Goal: Task Accomplishment & Management: Manage account settings

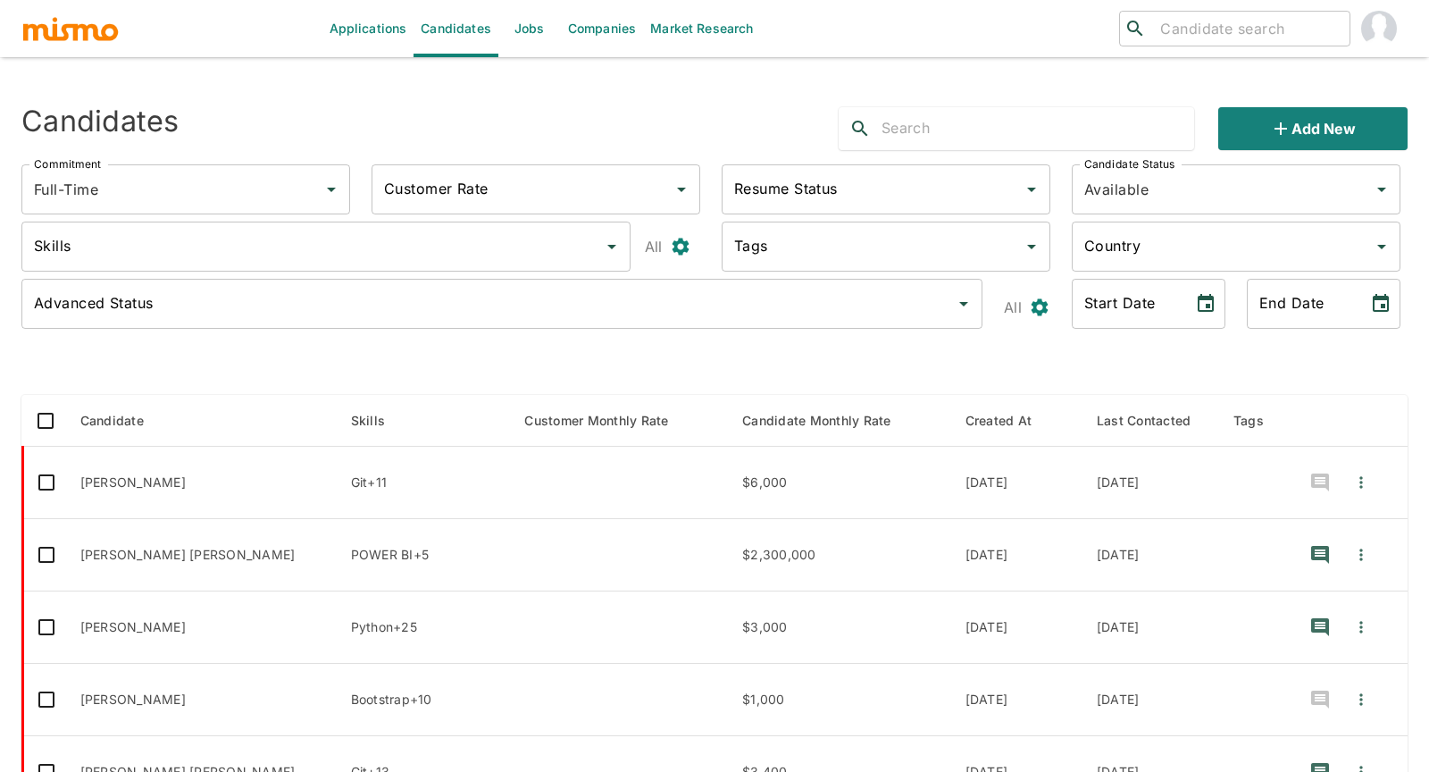
click at [527, 28] on link "Jobs" at bounding box center [529, 28] width 63 height 57
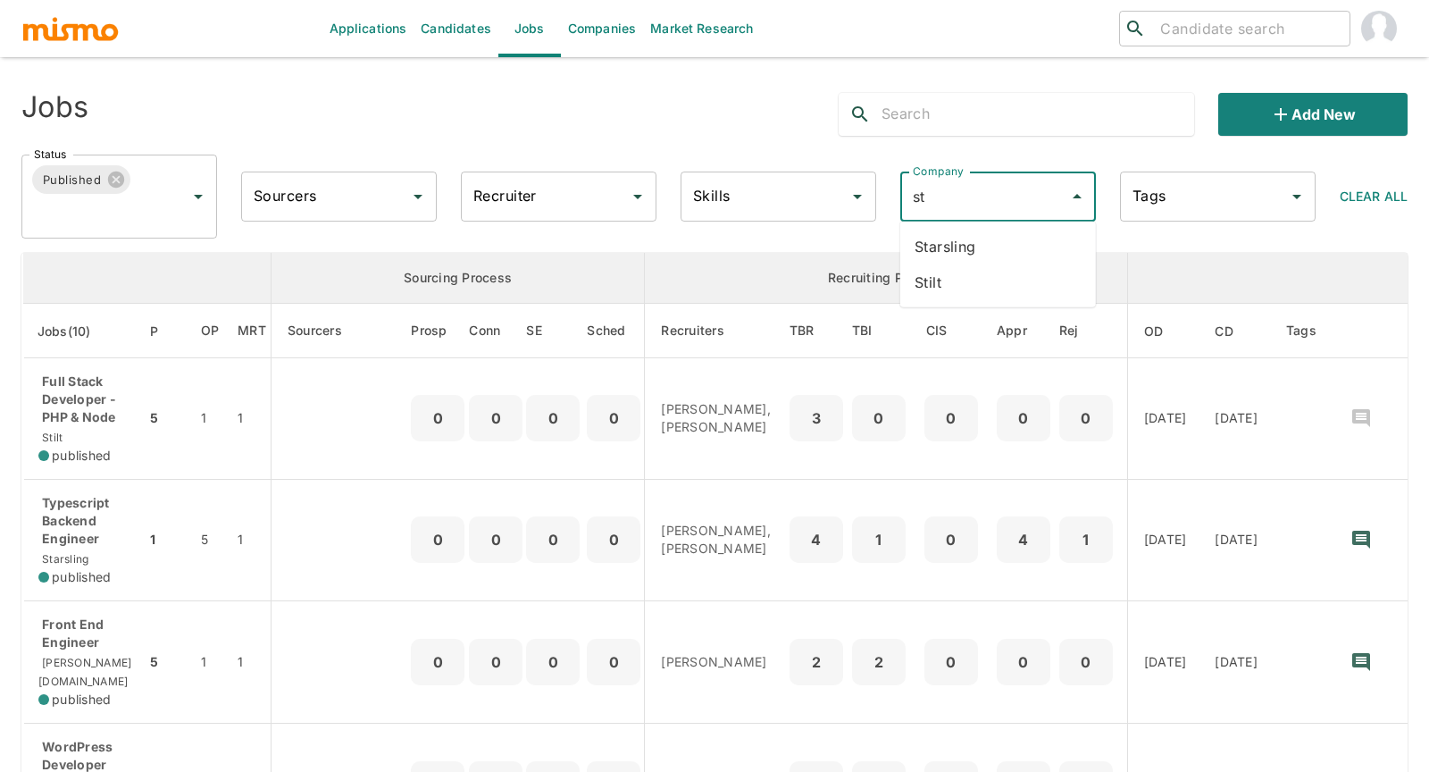
type input "sti"
click at [963, 248] on li "Stilt" at bounding box center [998, 247] width 196 height 36
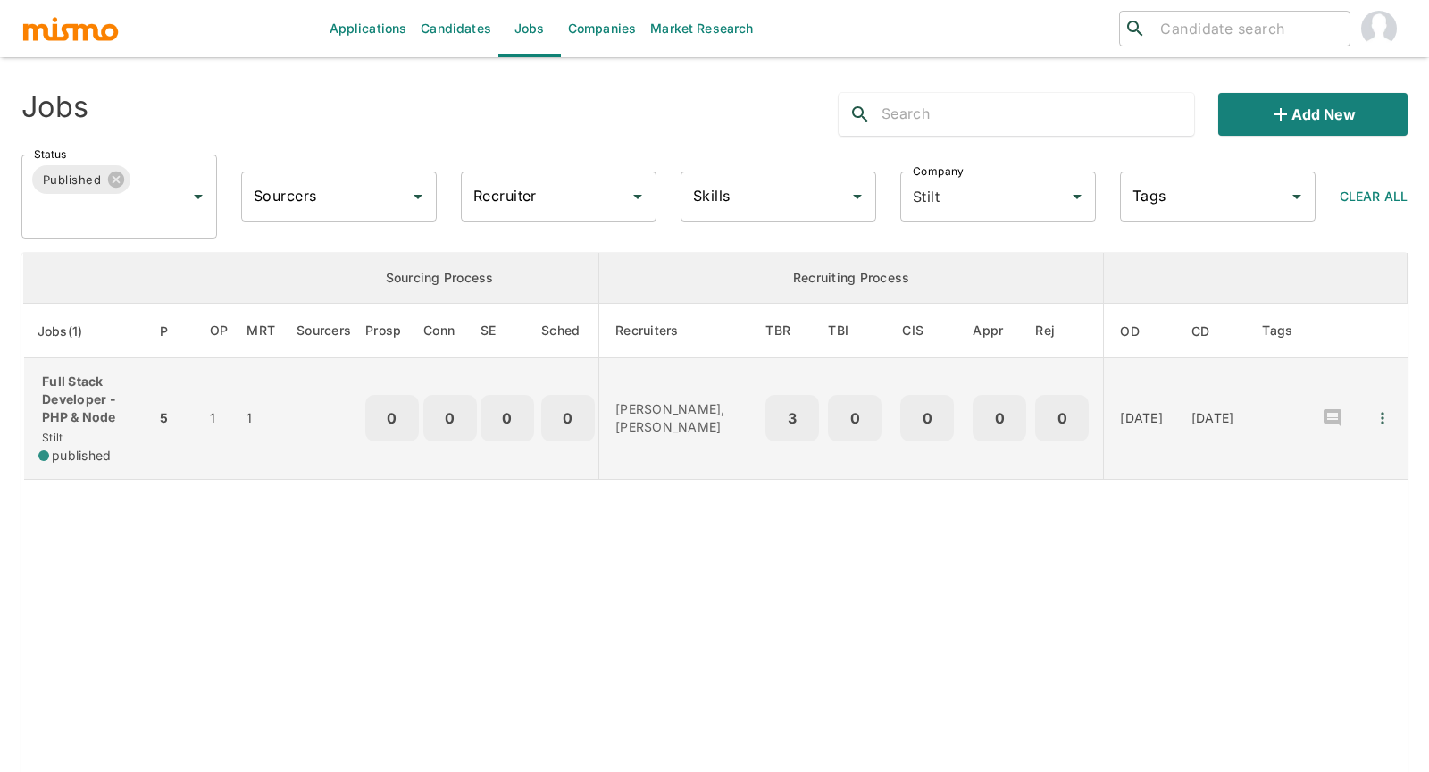
click at [75, 422] on p "Full Stack Developer - PHP & Node" at bounding box center [89, 399] width 103 height 54
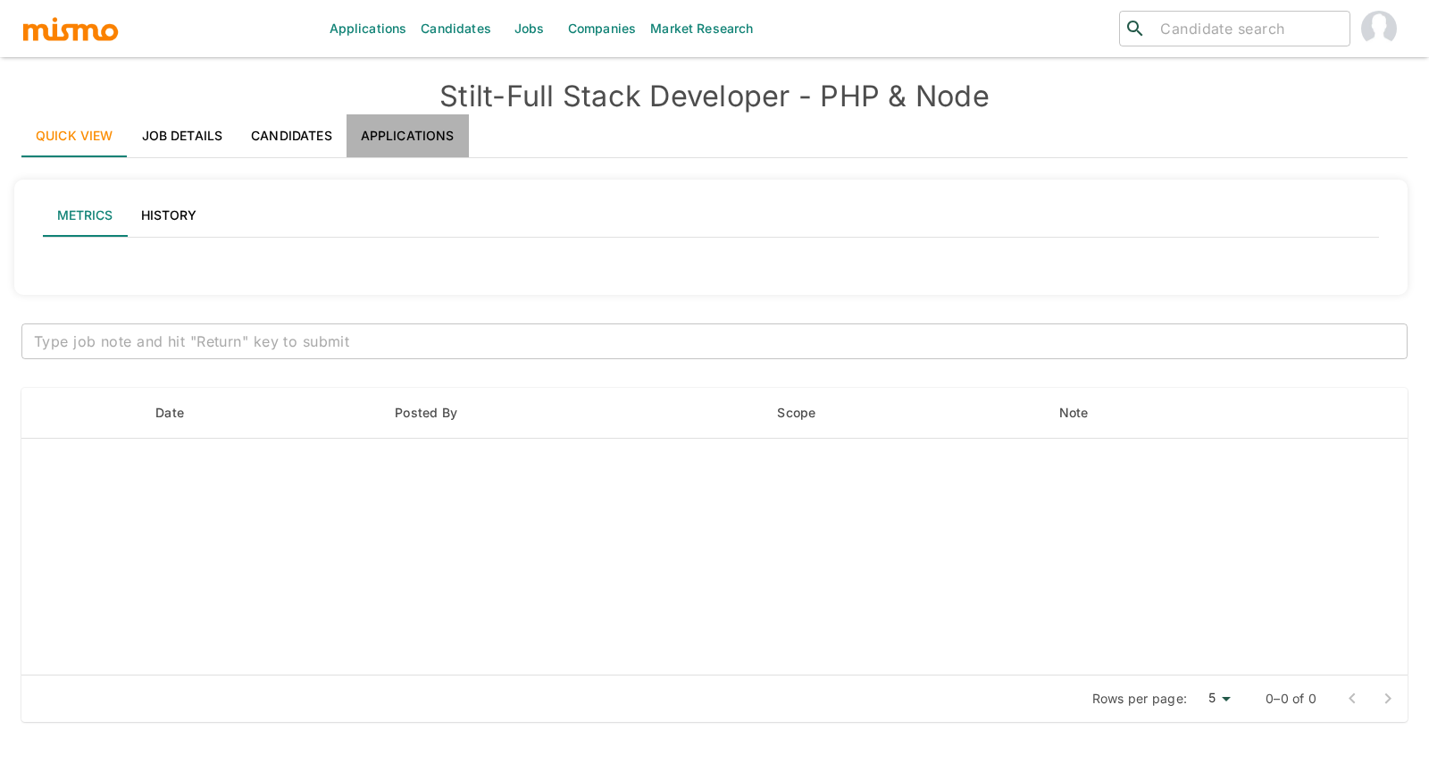
click at [416, 124] on link "Applications" at bounding box center [408, 135] width 122 height 43
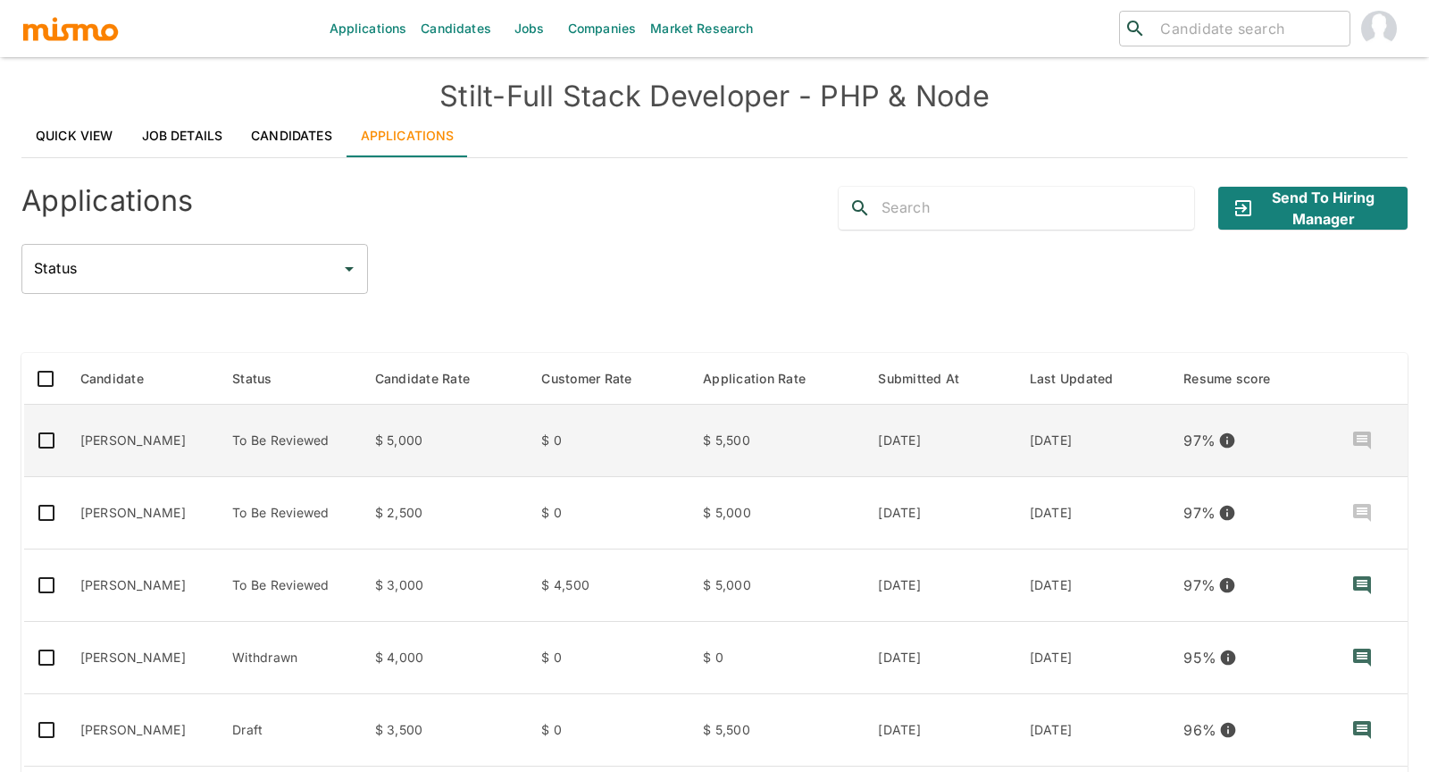
click at [203, 428] on td "Erick Blangino" at bounding box center [142, 441] width 153 height 72
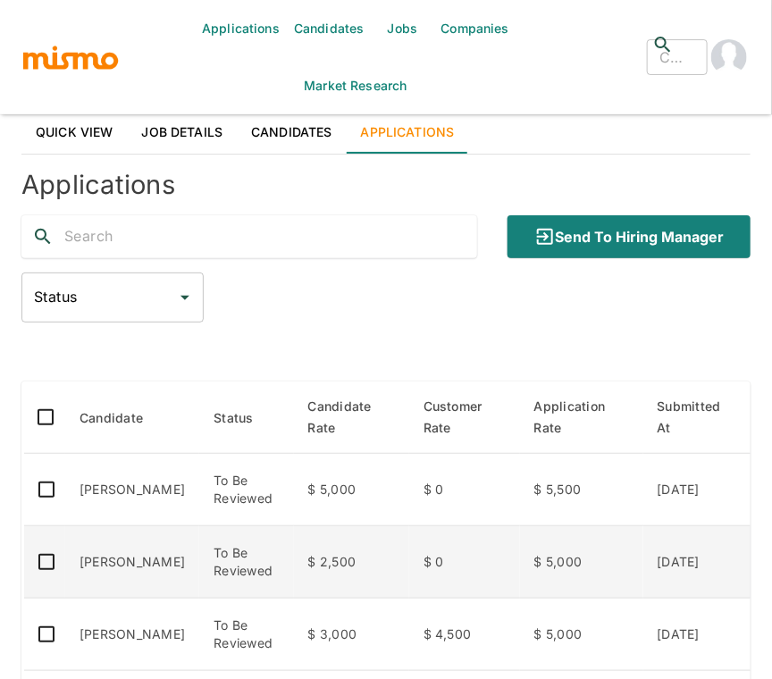
click at [155, 563] on td "Gabriel Canto" at bounding box center [132, 562] width 134 height 72
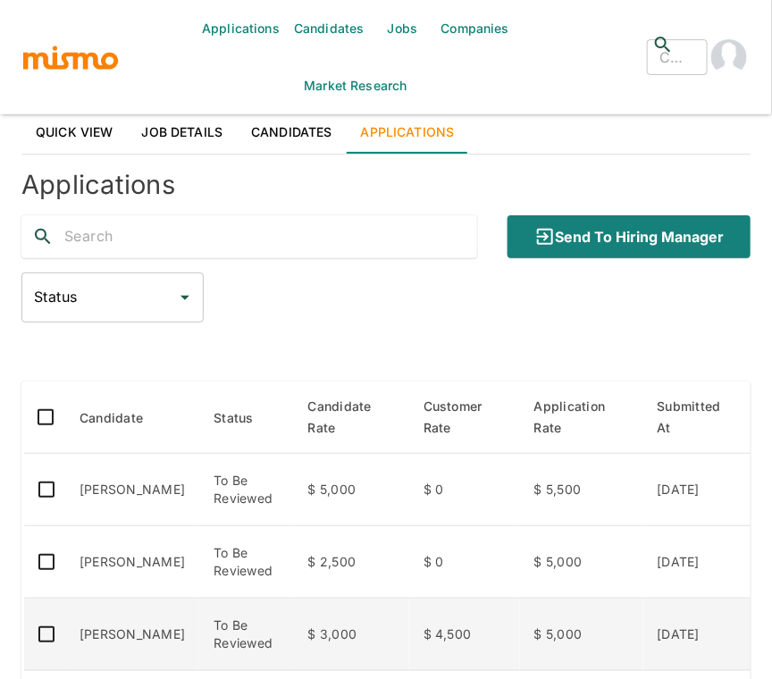
click at [141, 623] on td "Sebastian Colombini" at bounding box center [132, 634] width 134 height 72
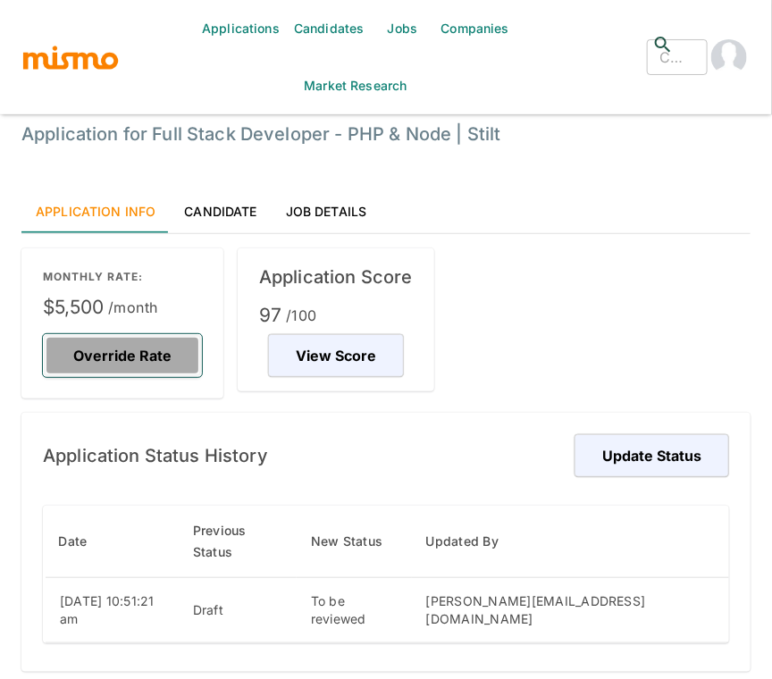
click at [144, 339] on button "Override Rate" at bounding box center [122, 355] width 159 height 43
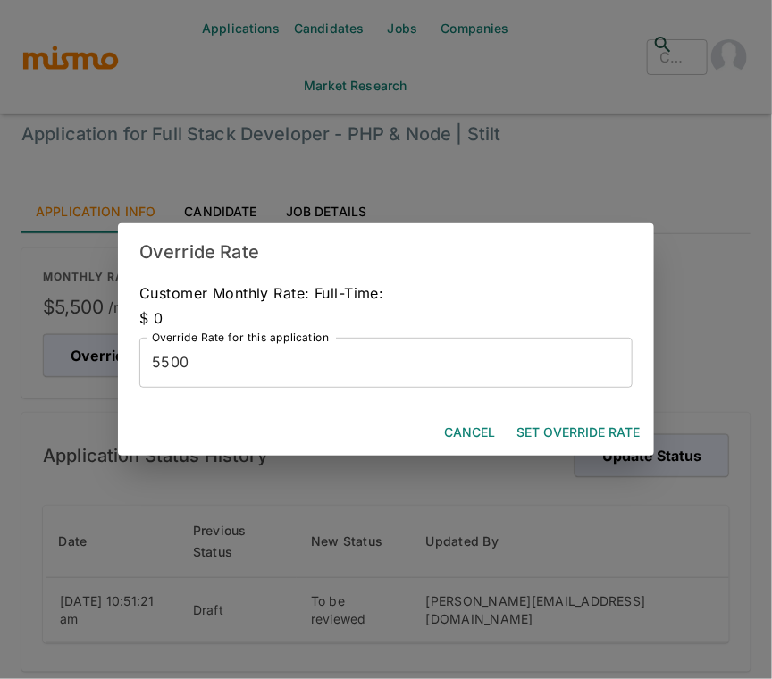
click at [180, 367] on input "5500" at bounding box center [385, 363] width 493 height 50
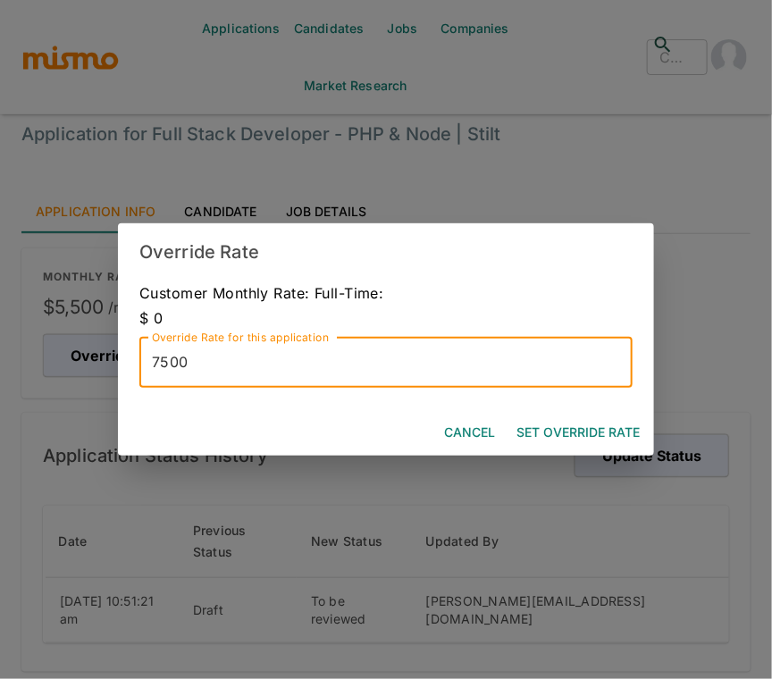
type input "7500"
click at [606, 430] on button "Set Override Rate" at bounding box center [578, 432] width 138 height 33
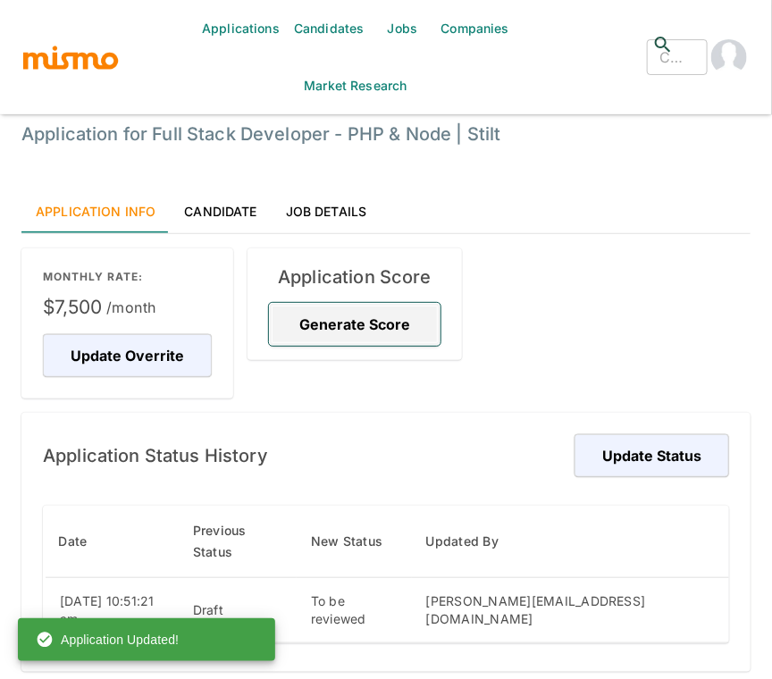
click at [369, 322] on button "Generate Score" at bounding box center [354, 324] width 171 height 43
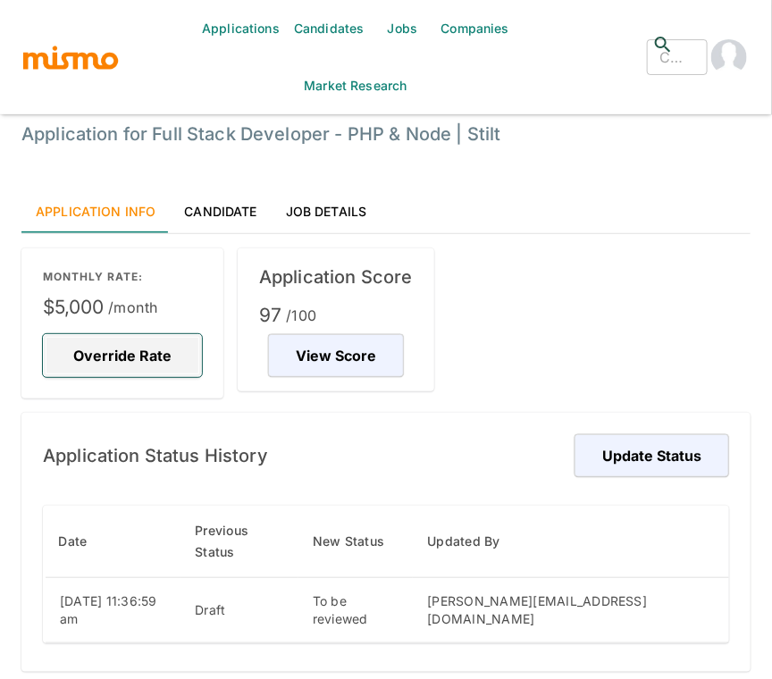
click at [141, 362] on button "Override Rate" at bounding box center [122, 355] width 159 height 43
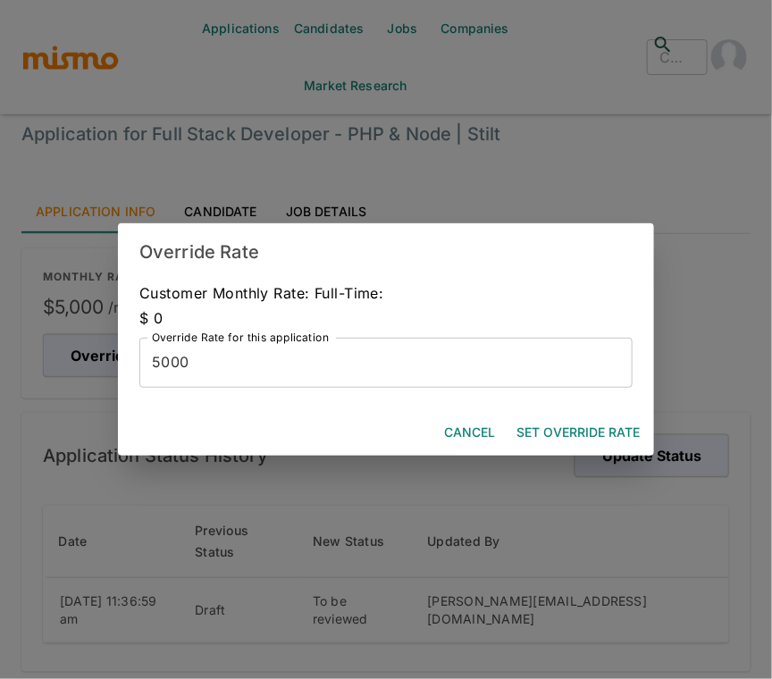
click at [162, 369] on input "5000" at bounding box center [385, 363] width 493 height 50
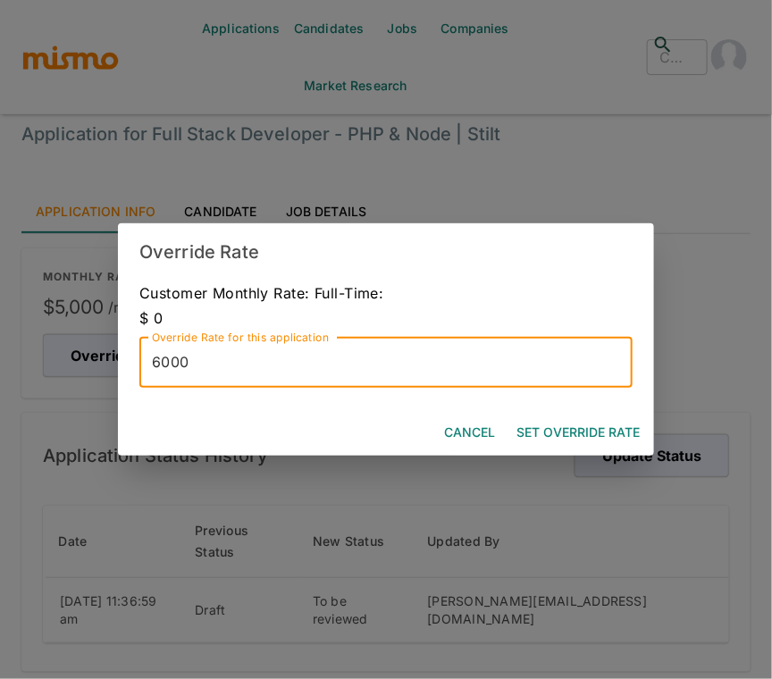
type input "6000"
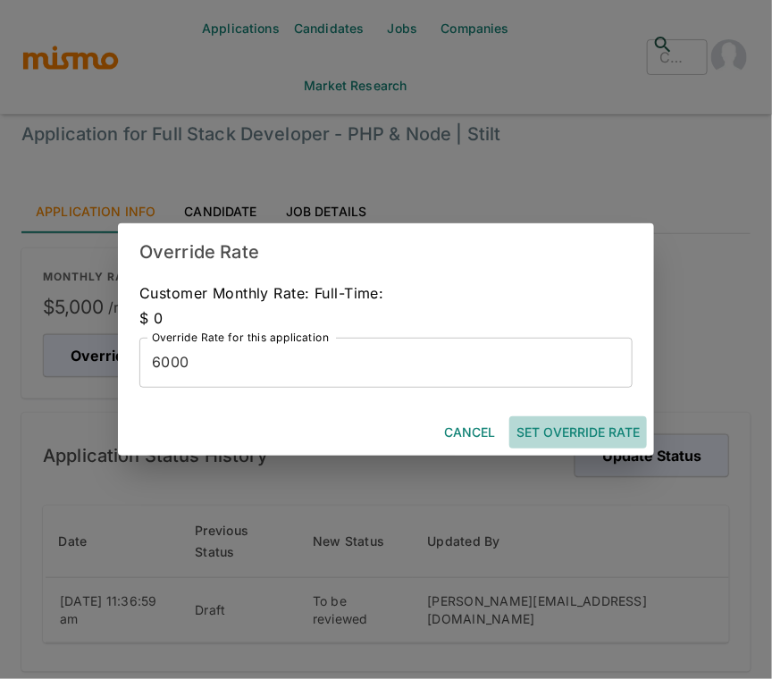
click at [558, 424] on button "Set Override Rate" at bounding box center [578, 432] width 138 height 33
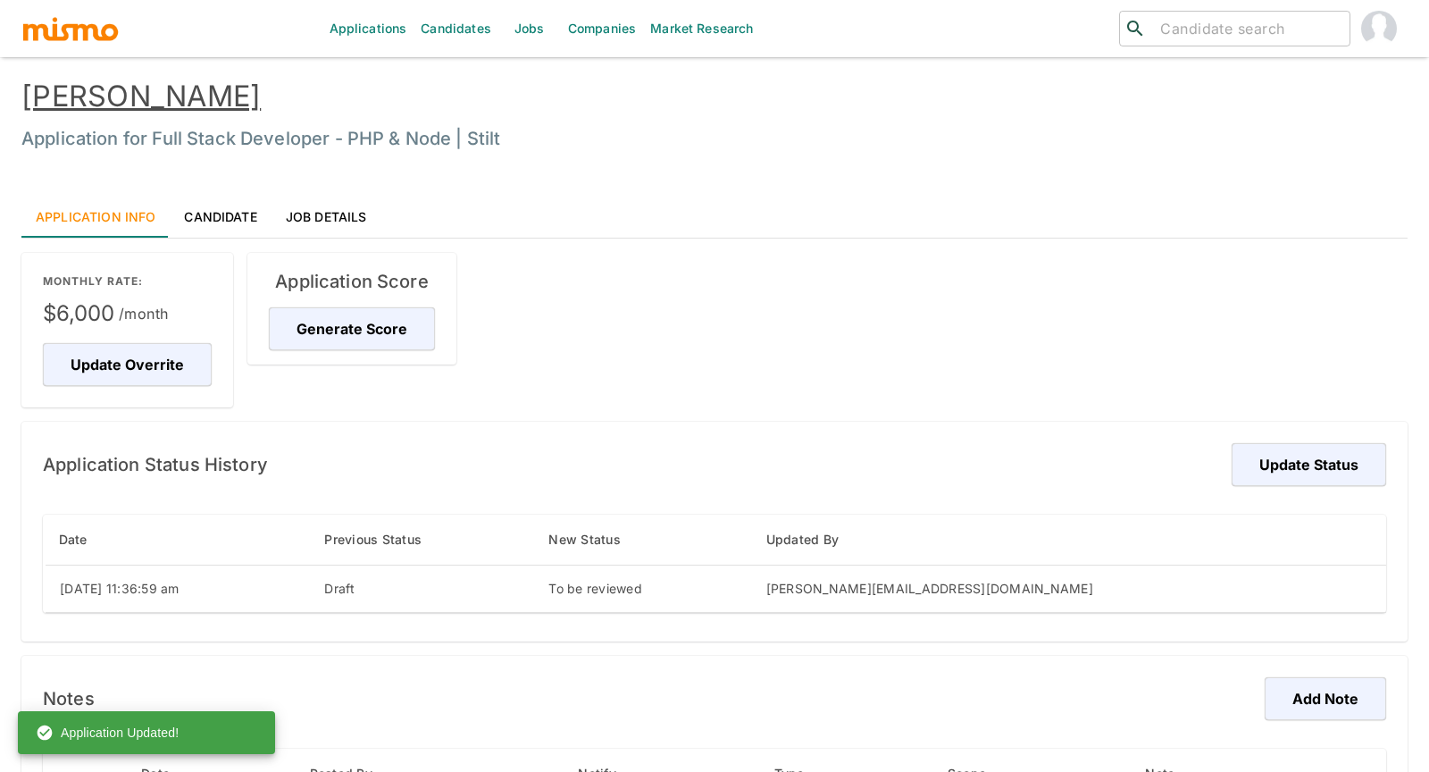
click at [614, 293] on div "MONTHLY RATE: $6,000 /month Update Overrite Application Score Generate Score Ap…" at bounding box center [707, 674] width 1401 height 873
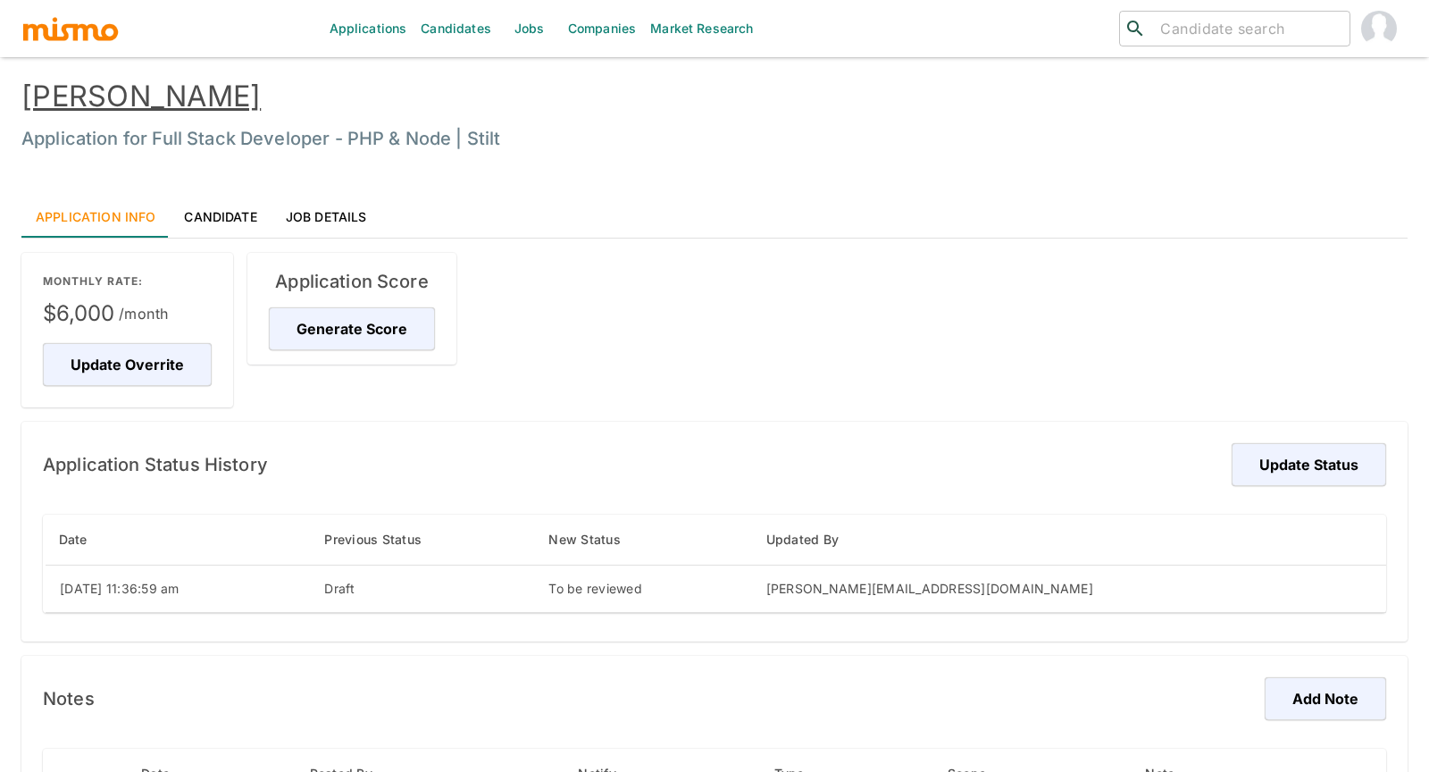
click at [51, 109] on link "Gabriel Canto" at bounding box center [140, 96] width 239 height 35
click at [210, 105] on link "Sebastian Colombini" at bounding box center [140, 96] width 239 height 35
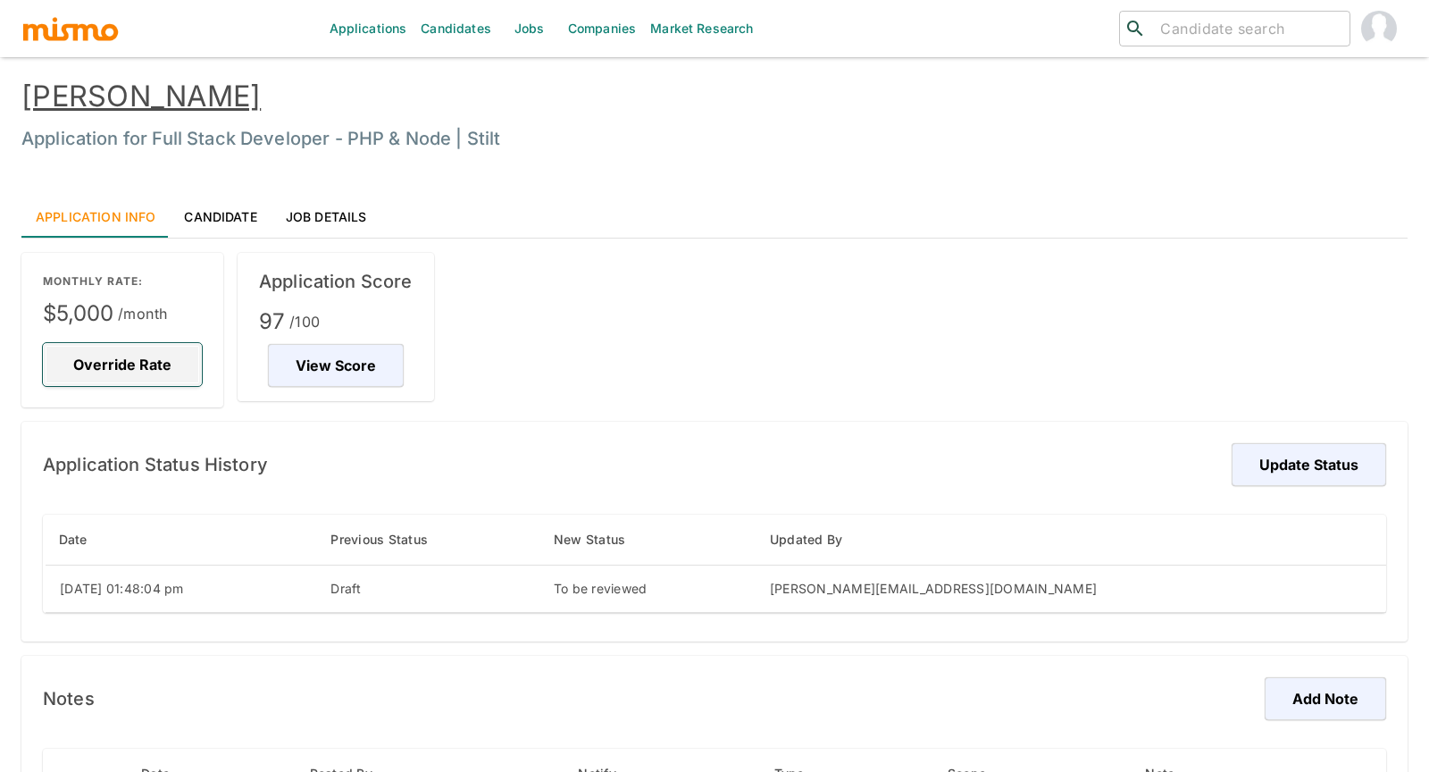
click at [97, 359] on button "Override Rate" at bounding box center [122, 364] width 159 height 43
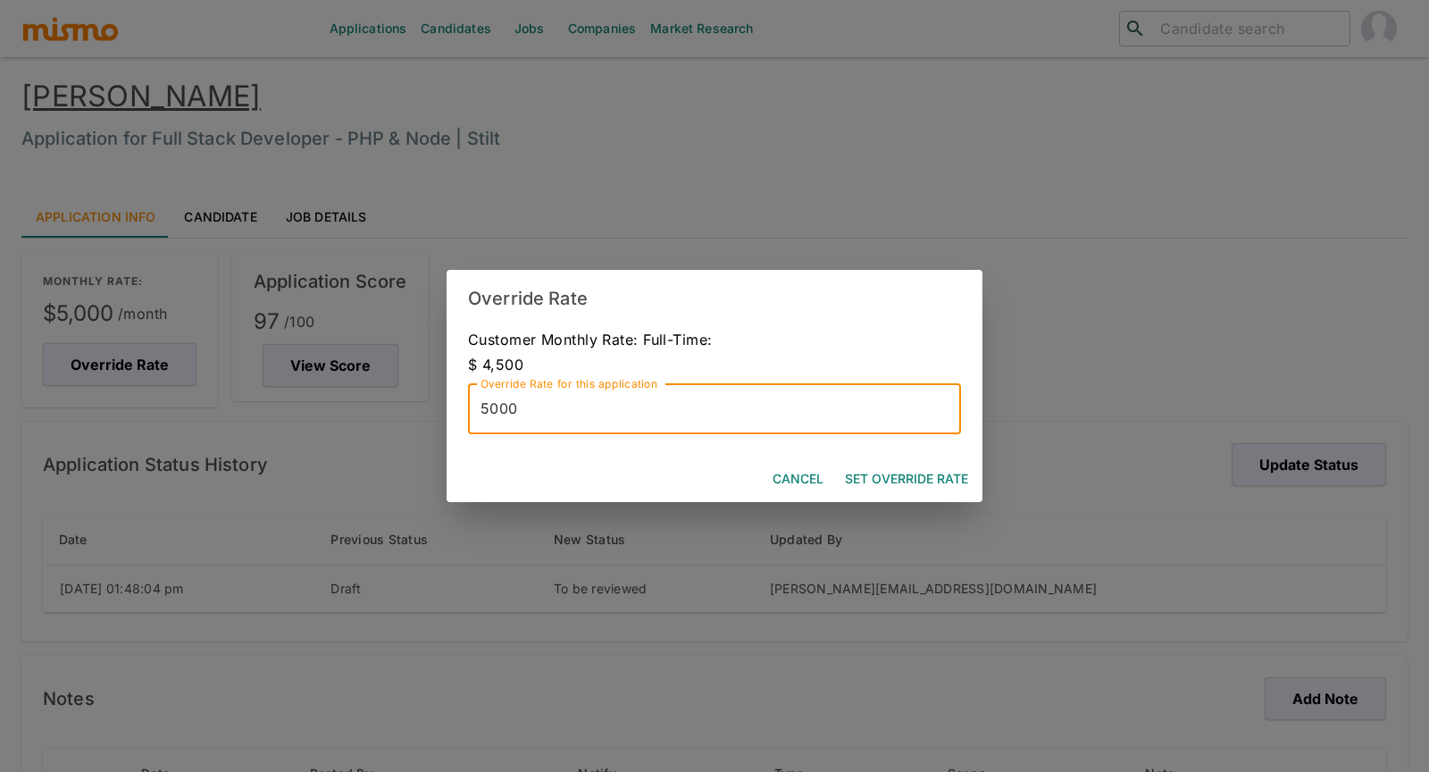
click at [487, 408] on input "5000" at bounding box center [714, 409] width 493 height 50
type input "8000"
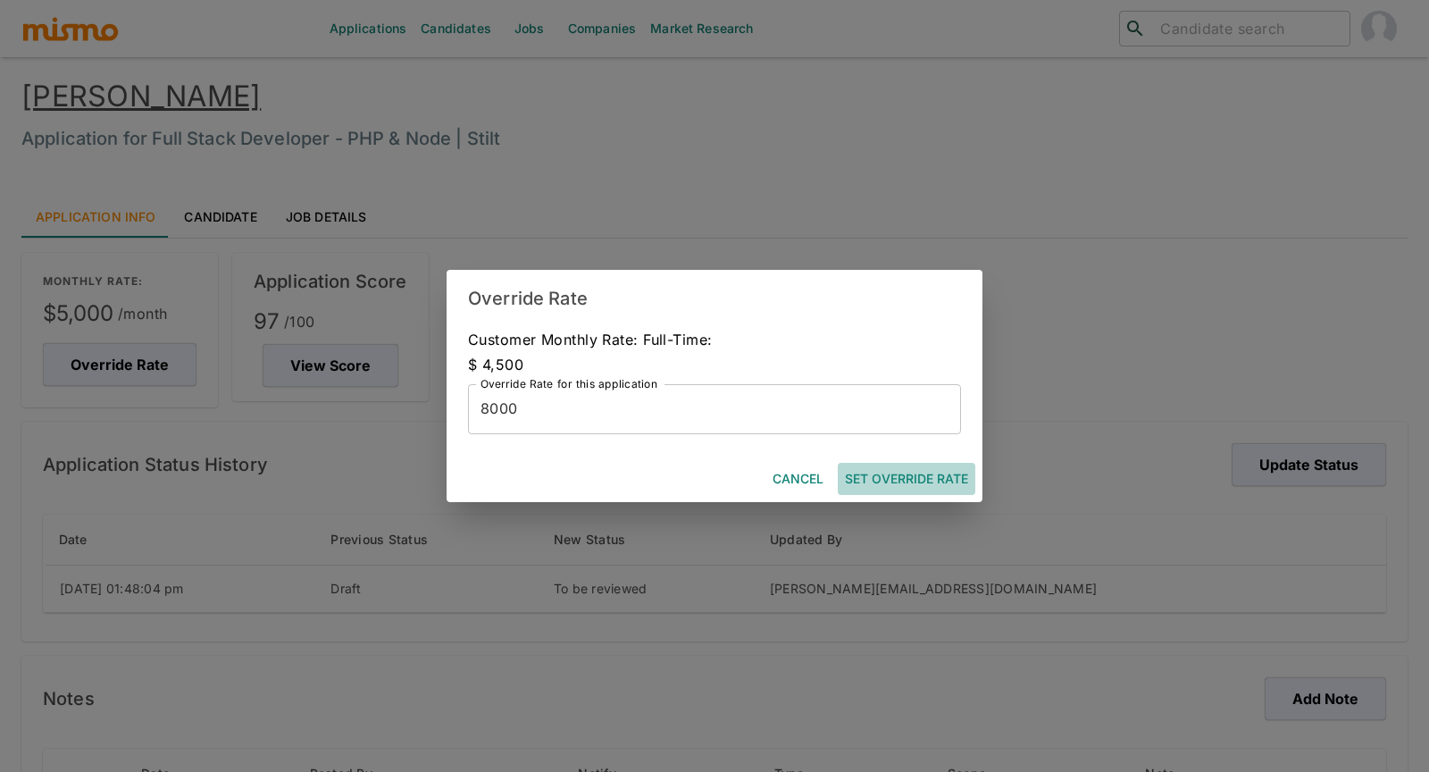
click at [771, 481] on button "Set Override Rate" at bounding box center [907, 479] width 138 height 33
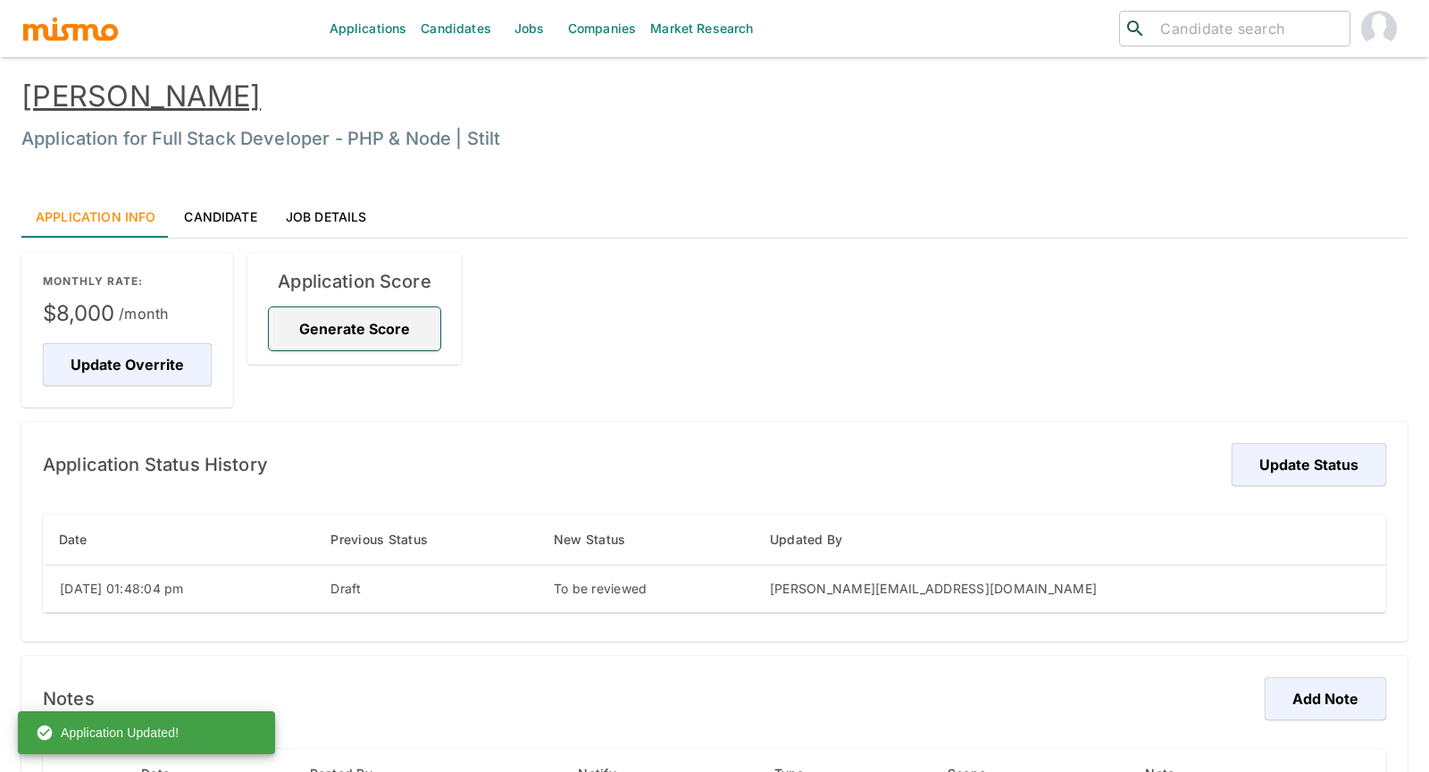
click at [366, 316] on button "Generate Score" at bounding box center [354, 328] width 171 height 43
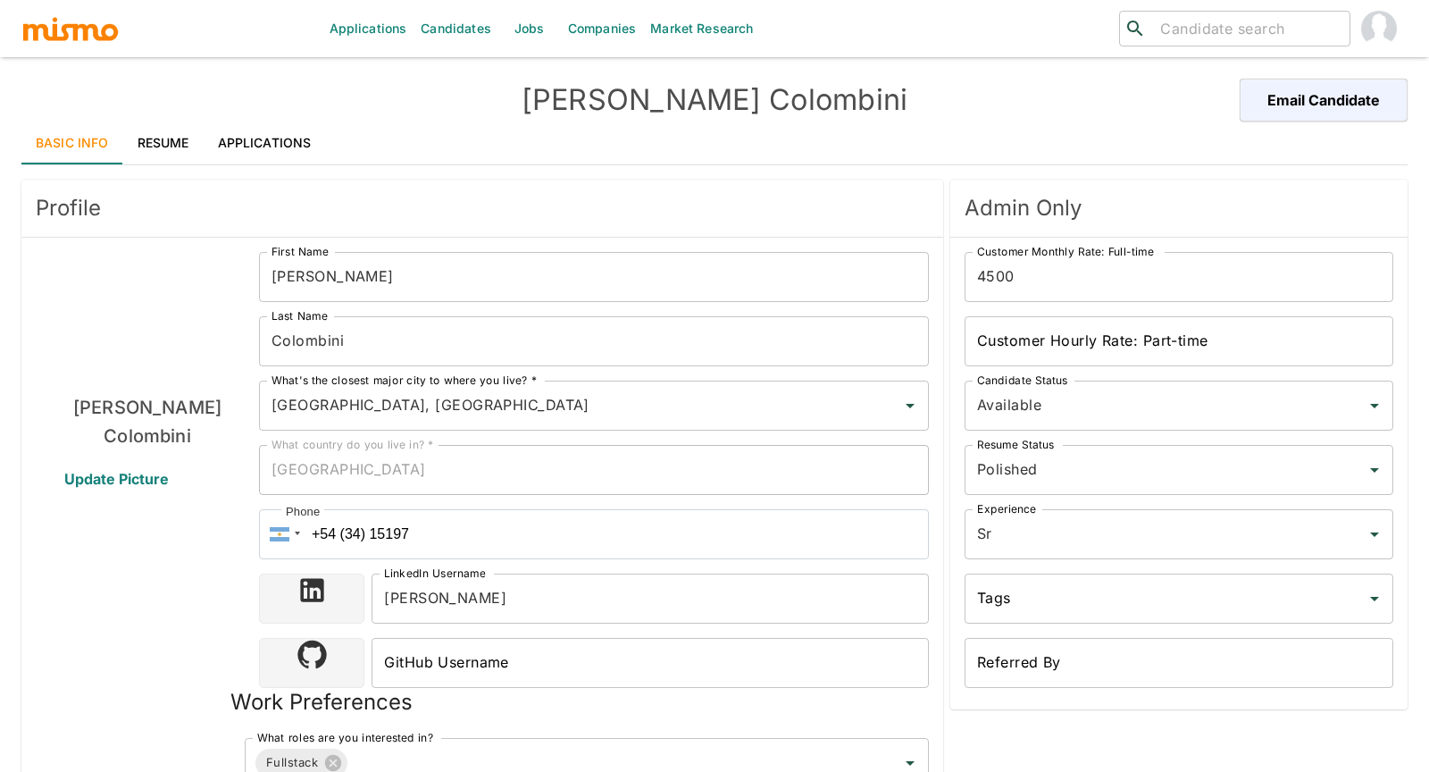
click at [145, 675] on div "Sebastian Colombini Update Picture" at bounding box center [147, 648] width 223 height 793
click at [262, 147] on link "Applications" at bounding box center [265, 142] width 122 height 43
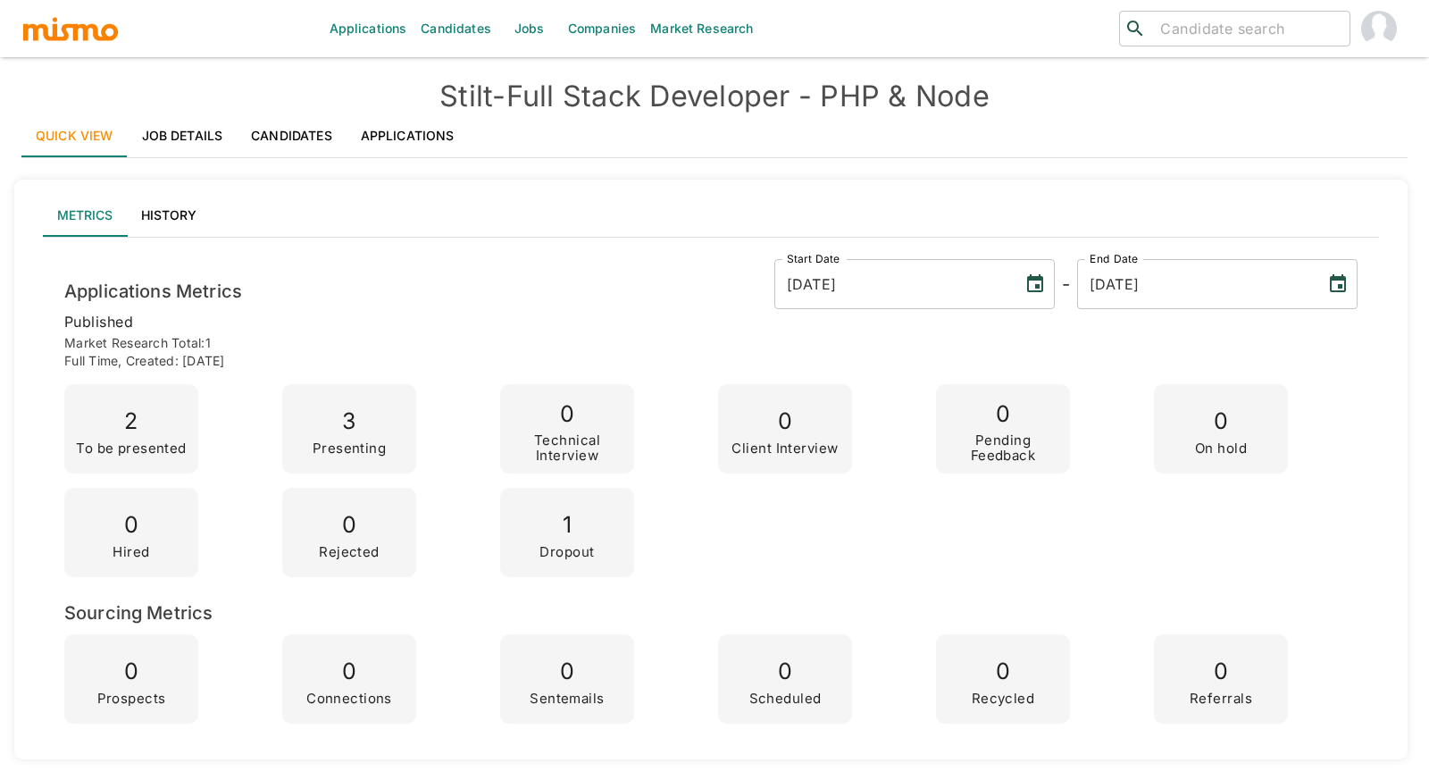
click at [434, 136] on link "Applications" at bounding box center [408, 135] width 122 height 43
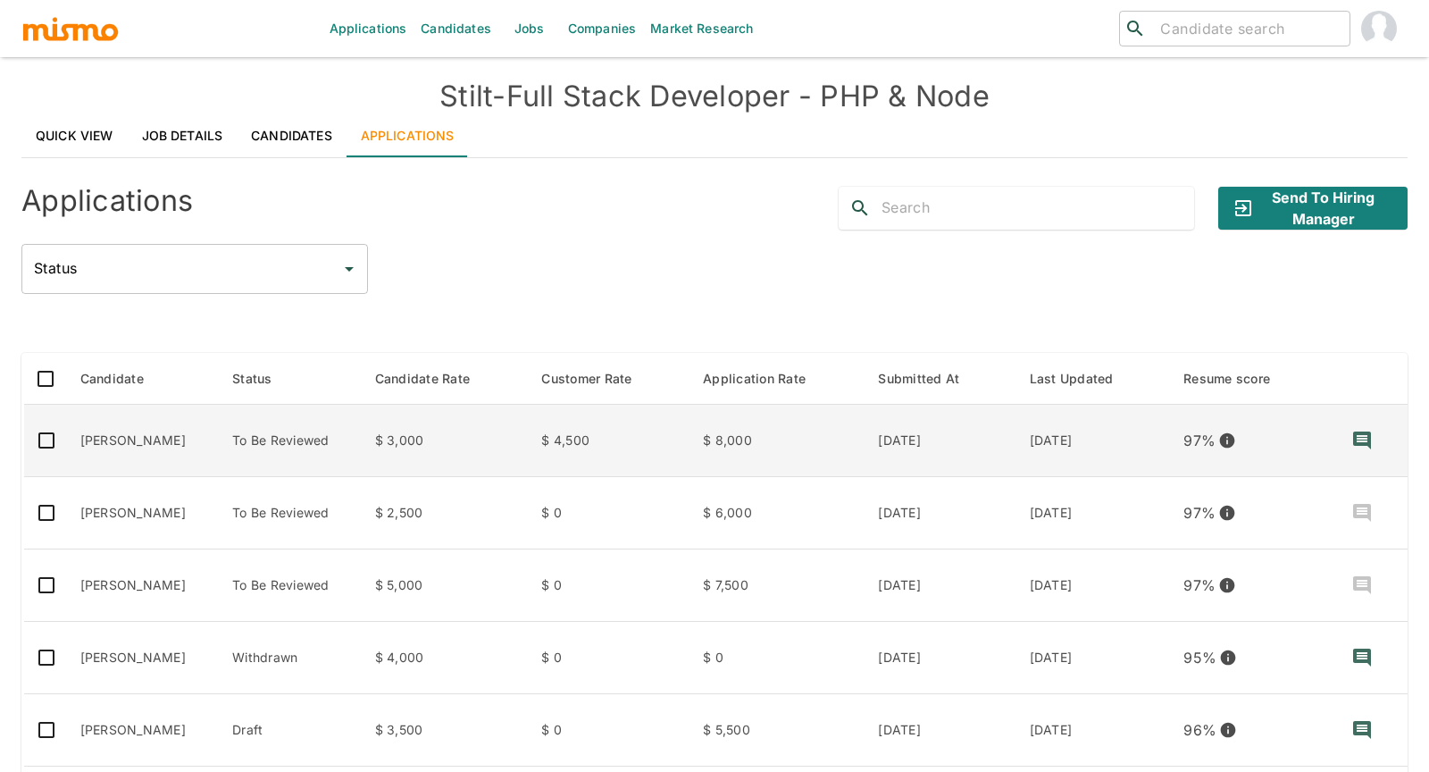
click at [125, 426] on td "Sebastian Colombini" at bounding box center [142, 441] width 153 height 72
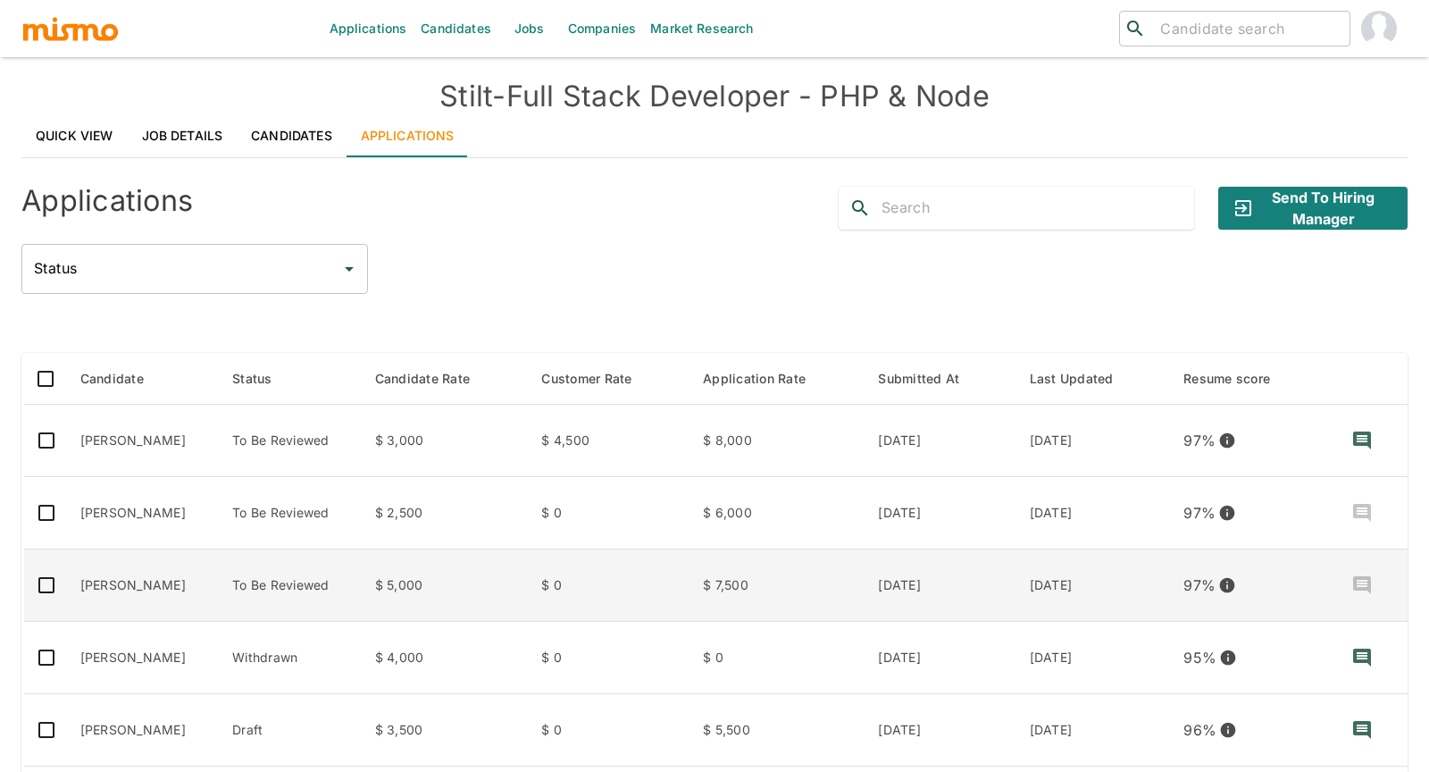
click at [106, 583] on td "[PERSON_NAME]" at bounding box center [142, 585] width 153 height 72
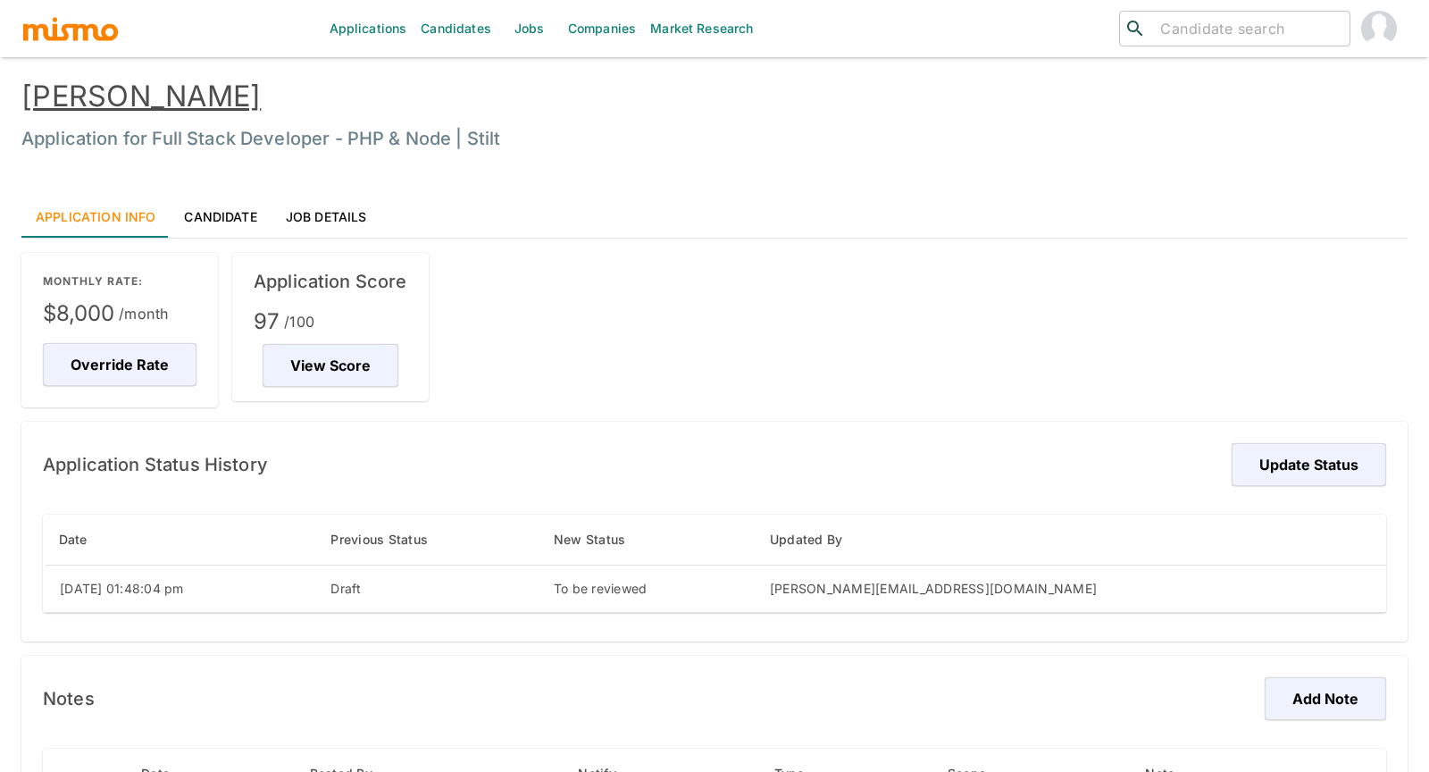
click at [211, 96] on link "[PERSON_NAME]" at bounding box center [140, 96] width 239 height 35
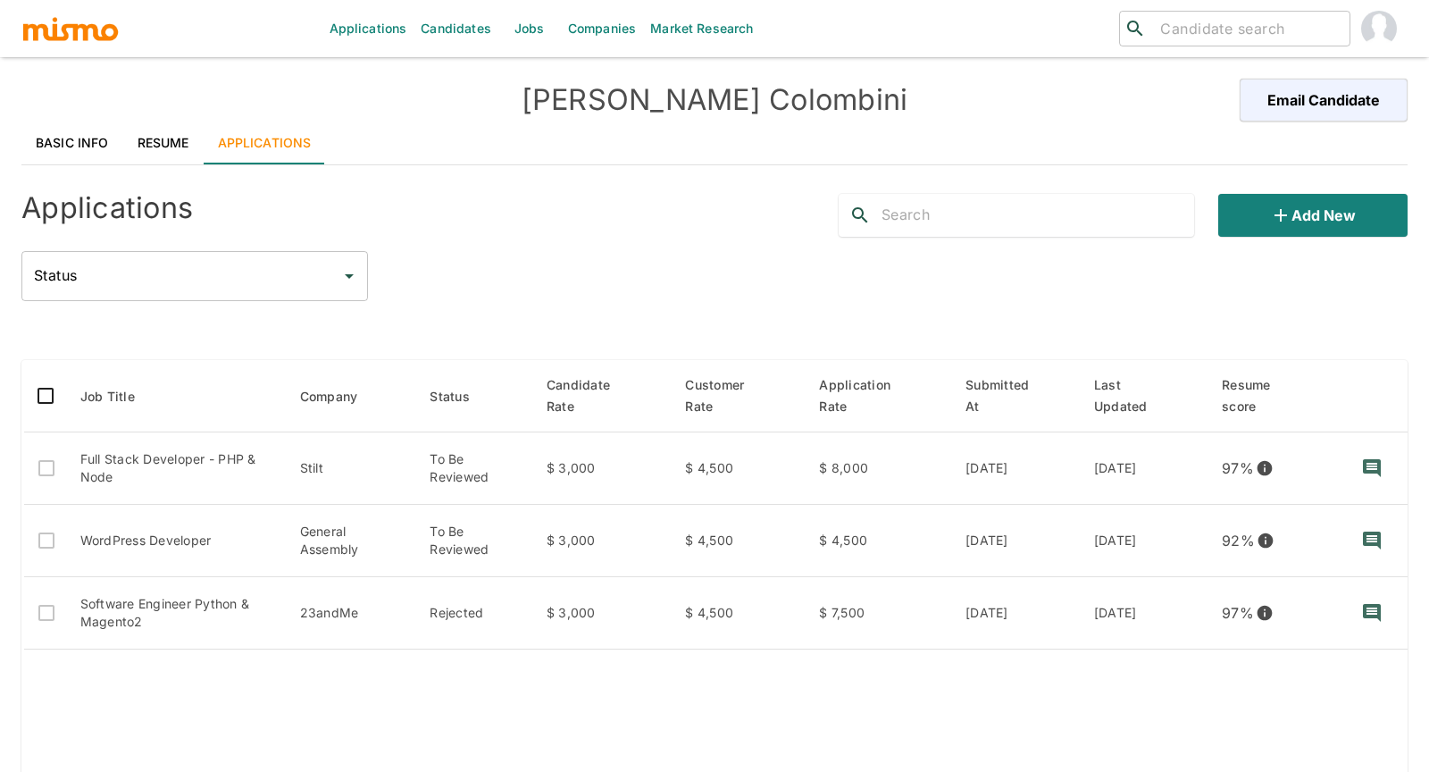
click at [71, 136] on link "Basic Info" at bounding box center [72, 142] width 102 height 43
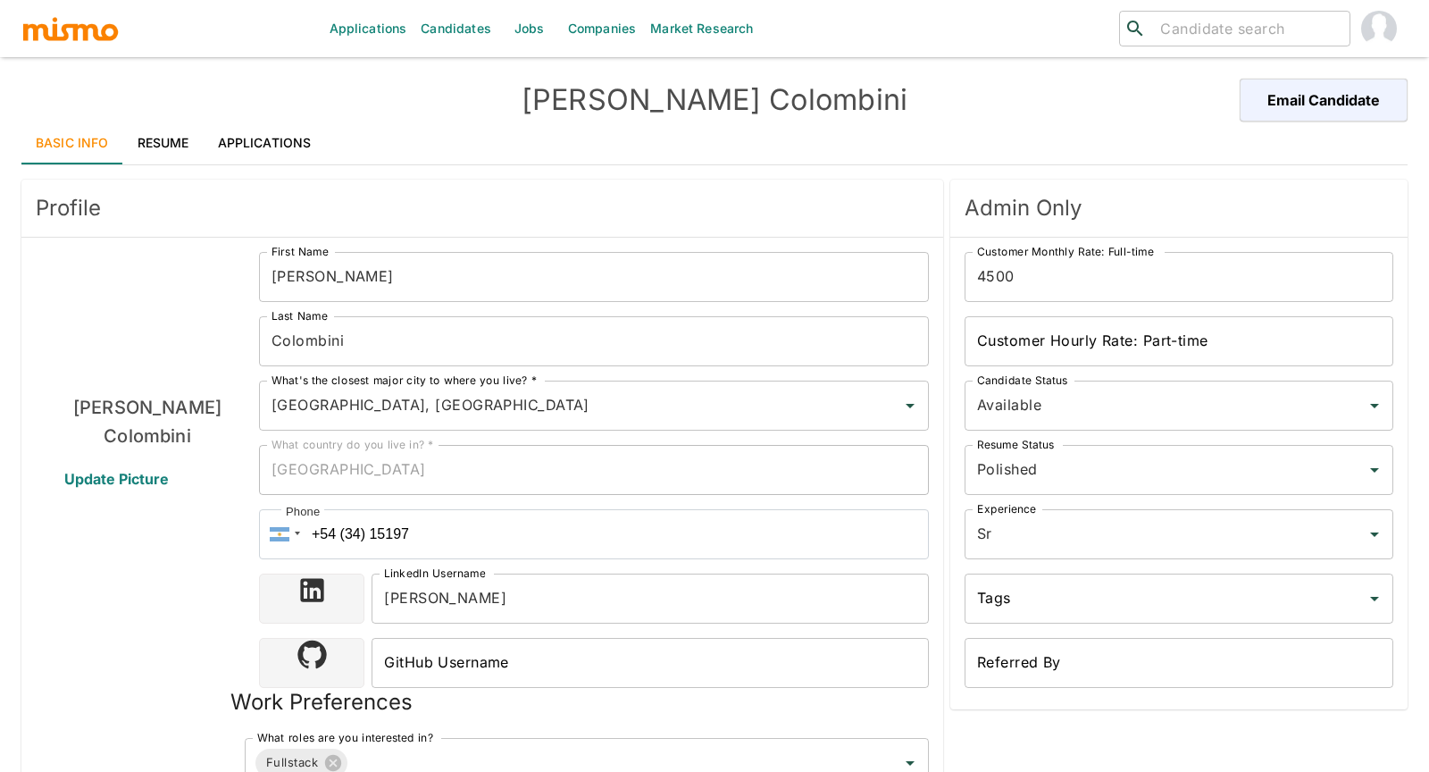
click at [163, 616] on div "Sebastian Colombini Update Picture" at bounding box center [147, 648] width 223 height 793
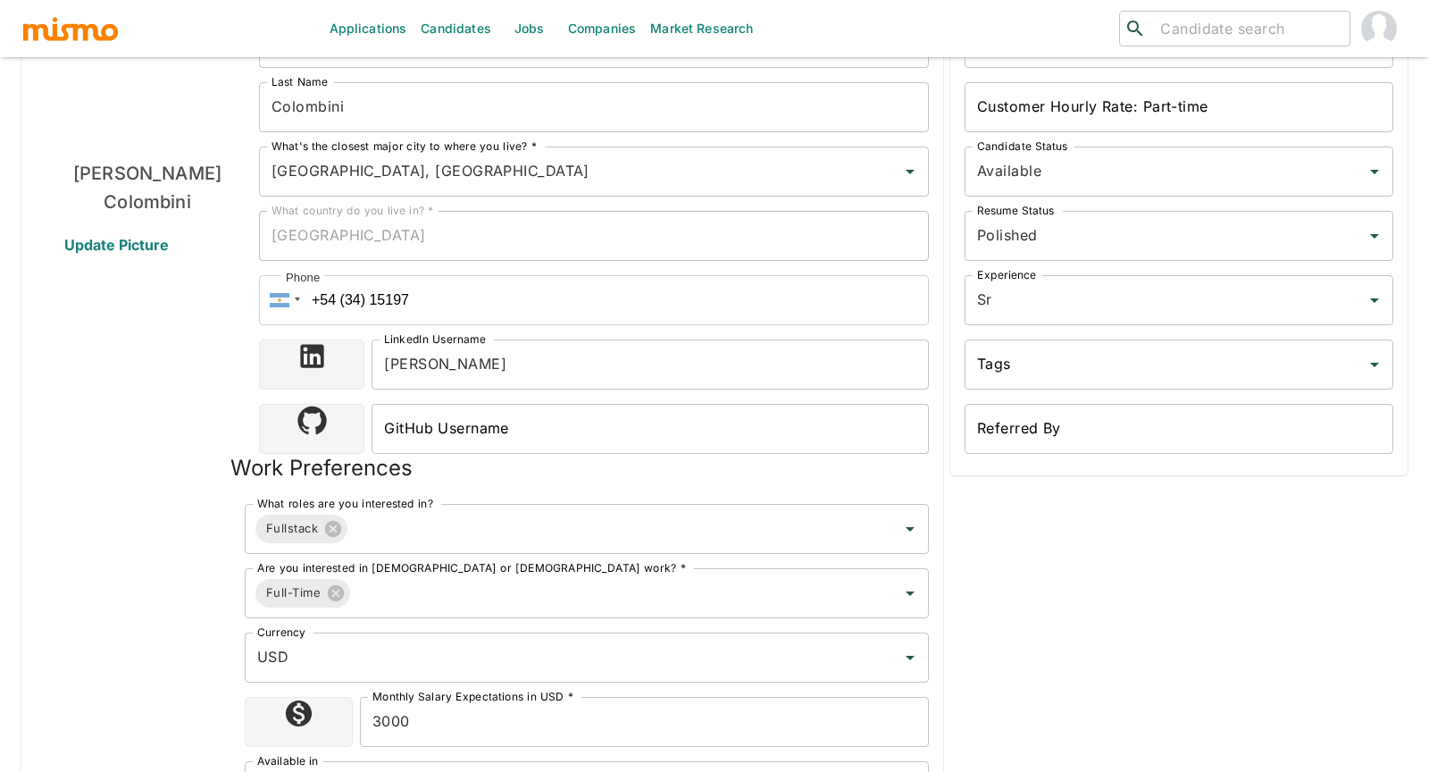
scroll to position [238, 0]
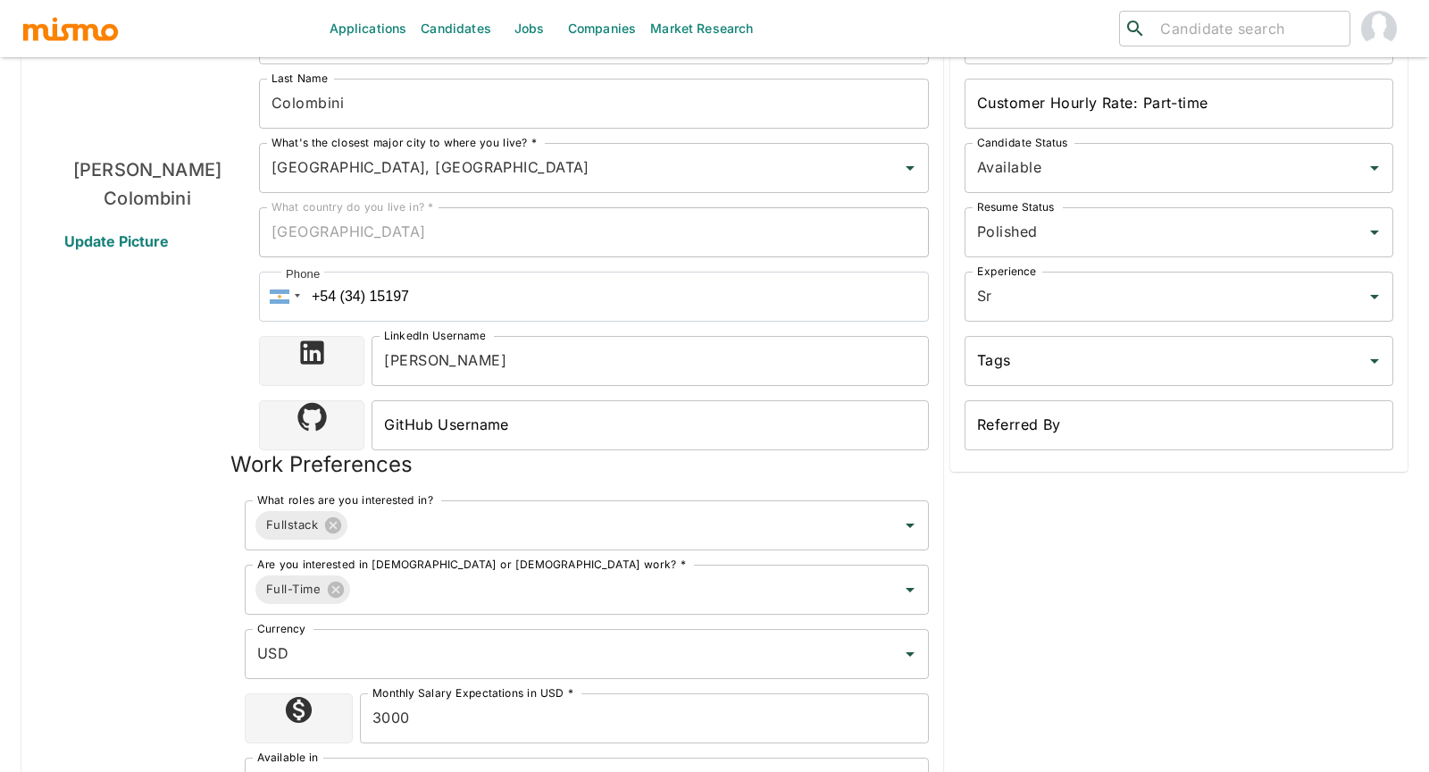
click at [386, 716] on input "3000" at bounding box center [644, 718] width 569 height 50
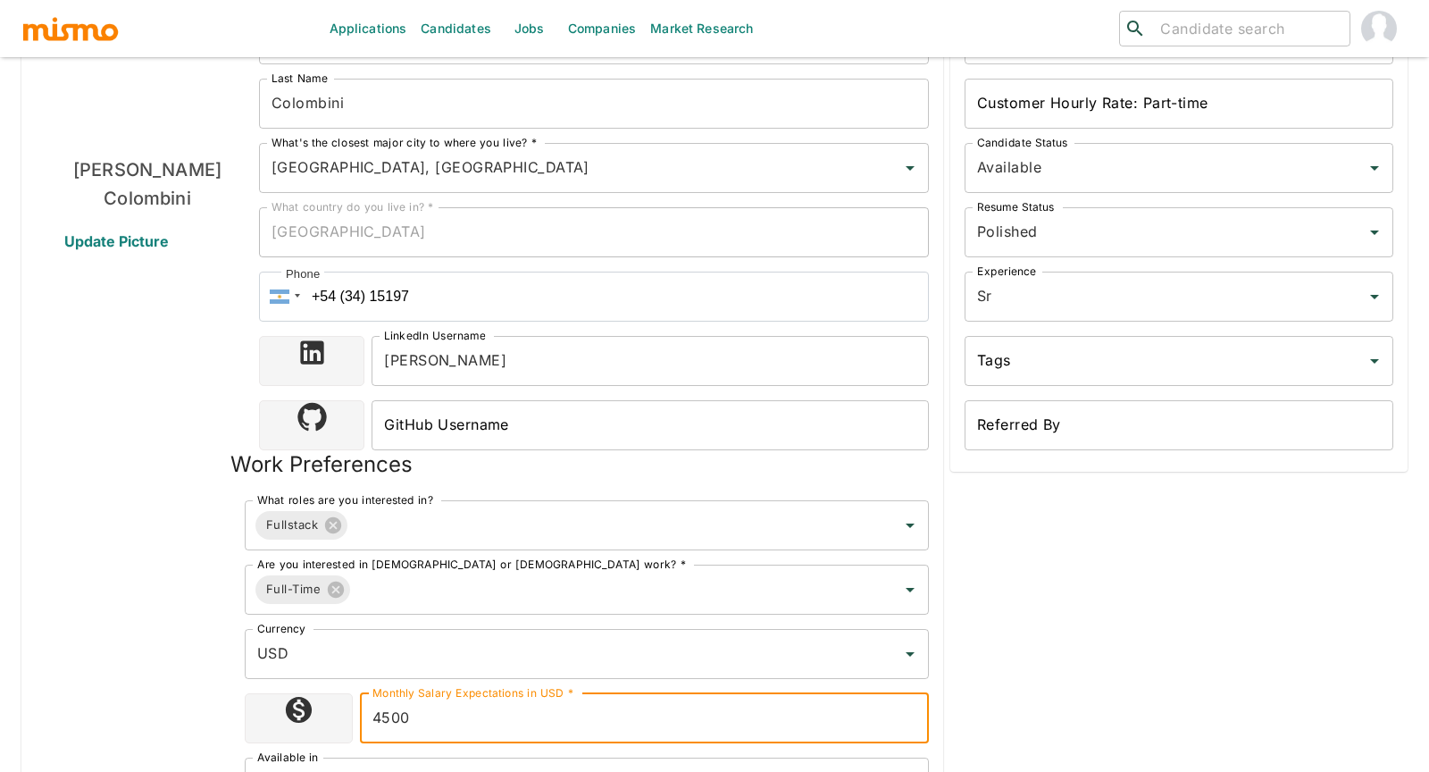
type input "4500"
click at [1142, 577] on div "Admin Only Customer Monthly Rate: Full-time 4500 Customer Monthly Rate: Full-ti…" at bounding box center [1175, 382] width 464 height 894
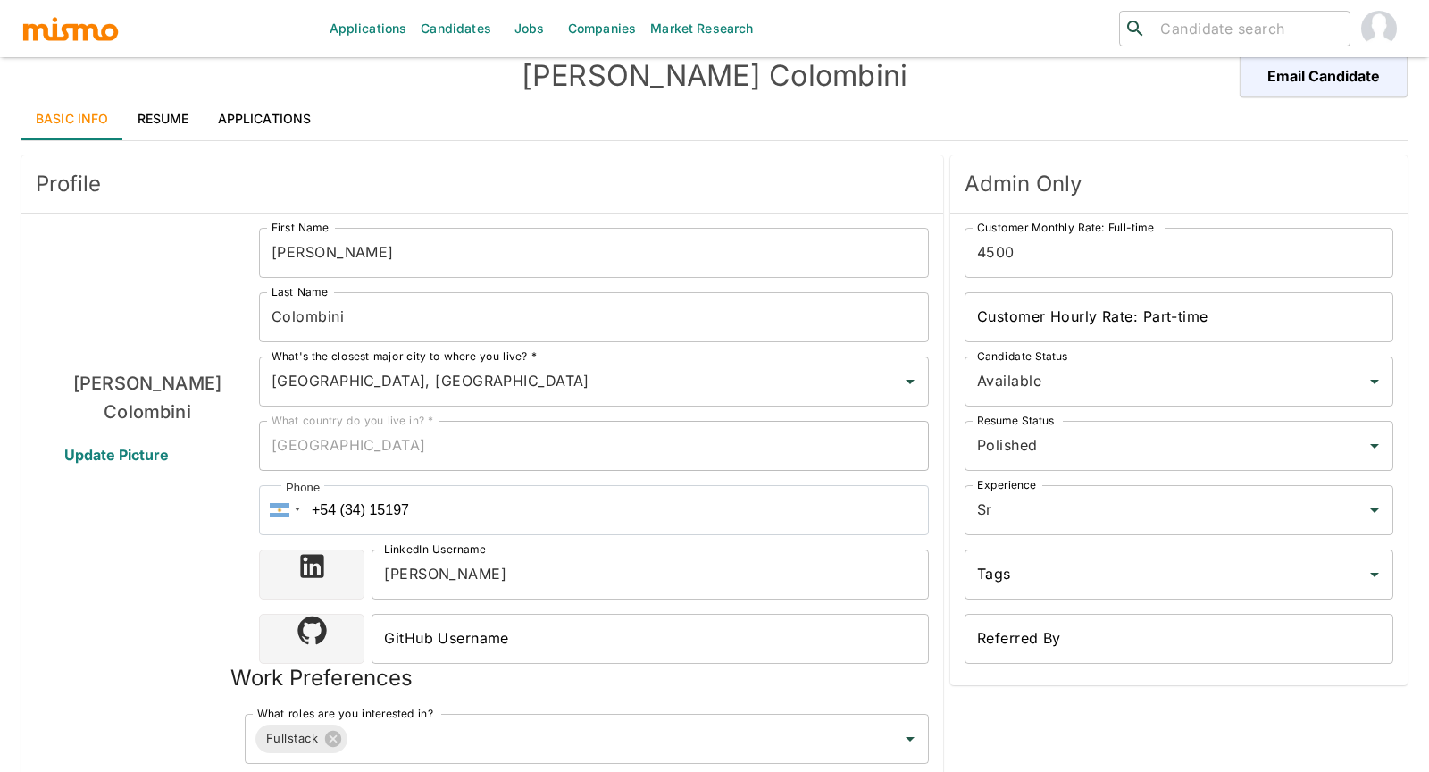
scroll to position [0, 0]
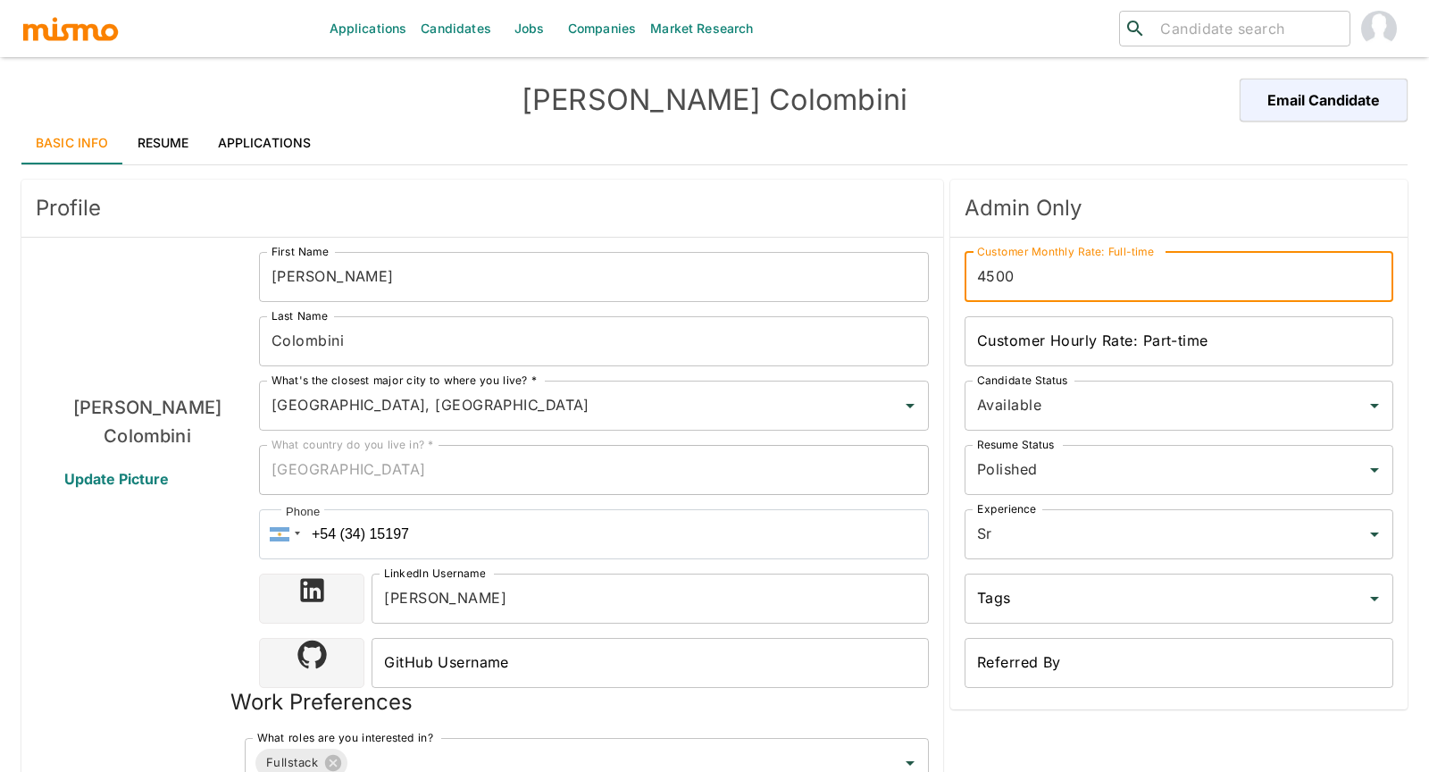
click at [1025, 267] on input "4500" at bounding box center [1179, 277] width 429 height 50
click at [996, 119] on div "Sebastian Colombini Email Candidate" at bounding box center [714, 100] width 1386 height 43
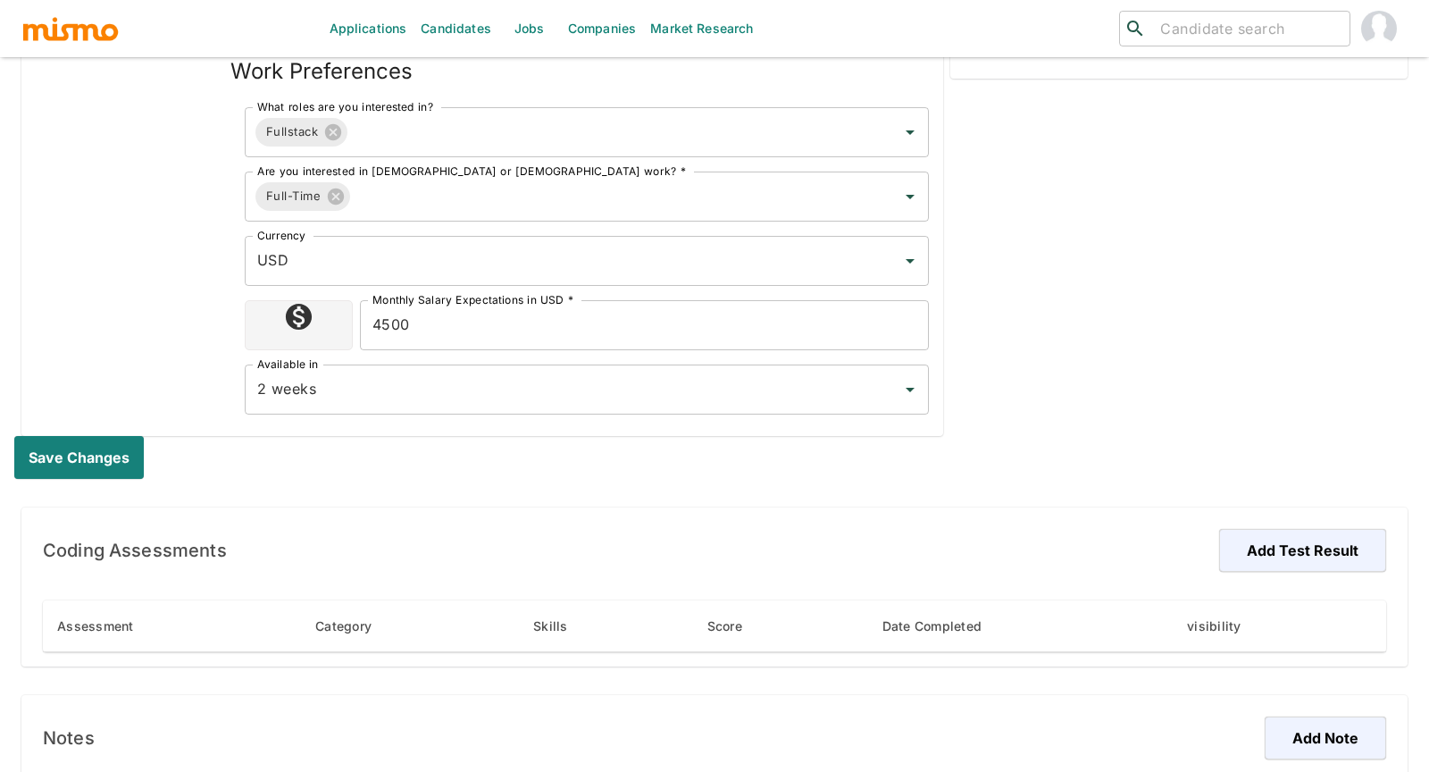
scroll to position [674, 0]
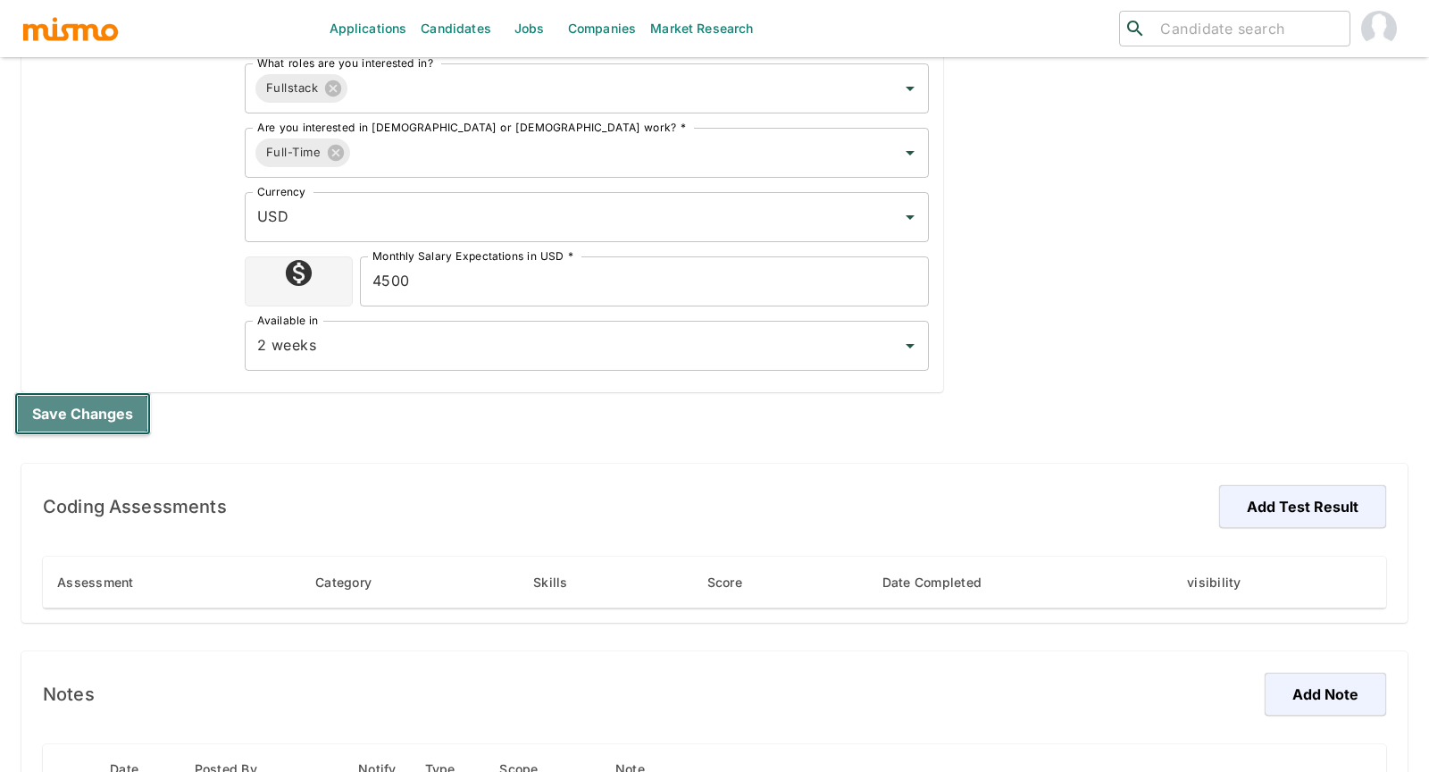
click at [112, 406] on button "Save changes" at bounding box center [82, 413] width 137 height 43
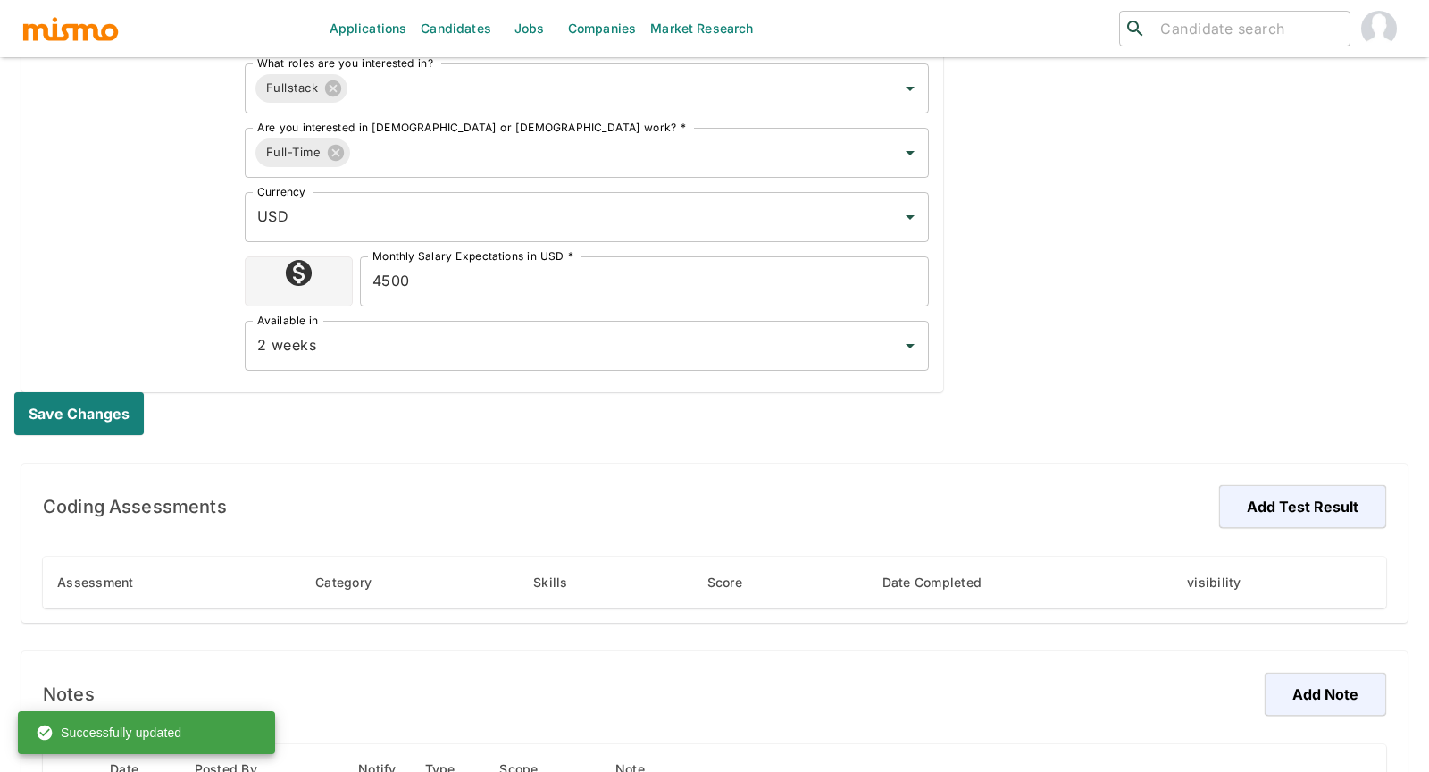
click at [664, 431] on div "Save changes" at bounding box center [704, 413] width 1408 height 71
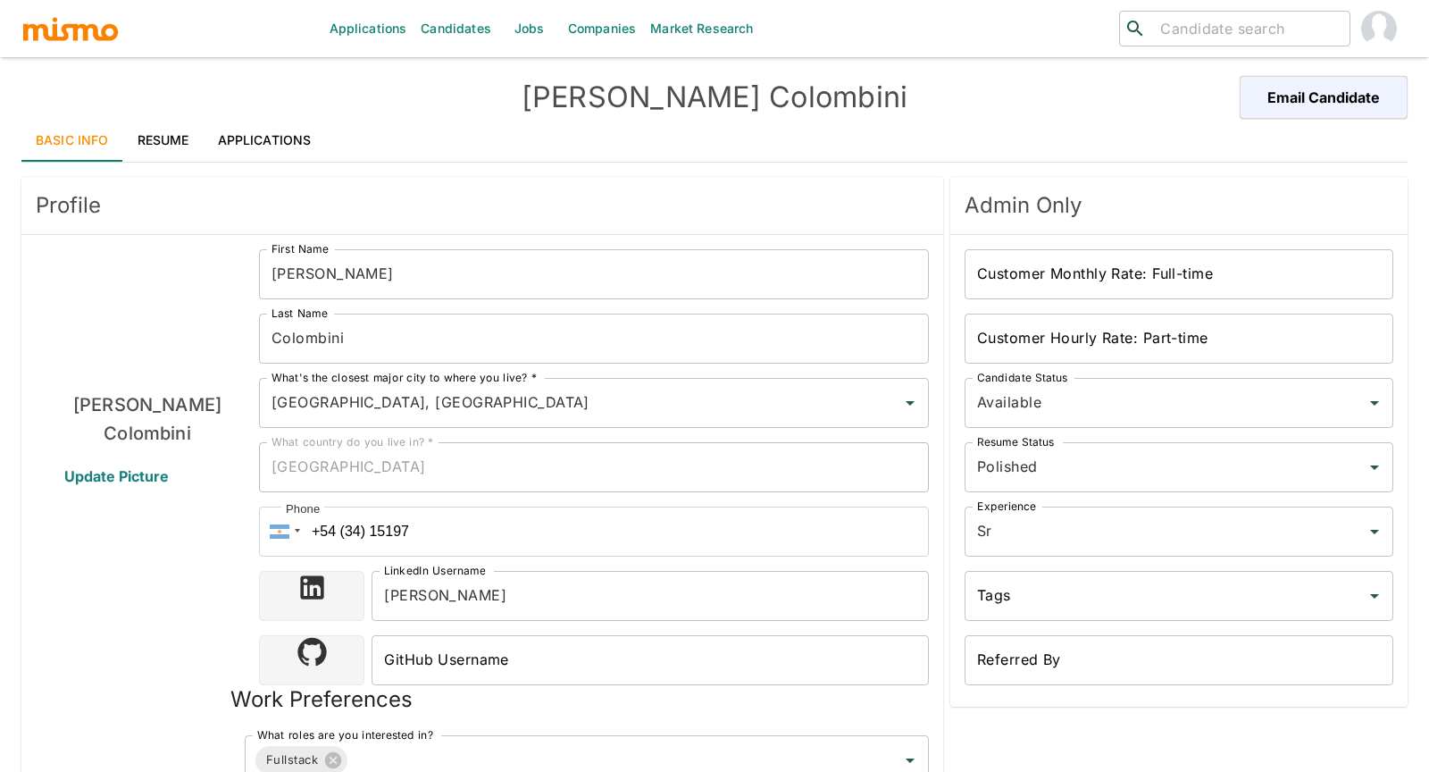
scroll to position [0, 0]
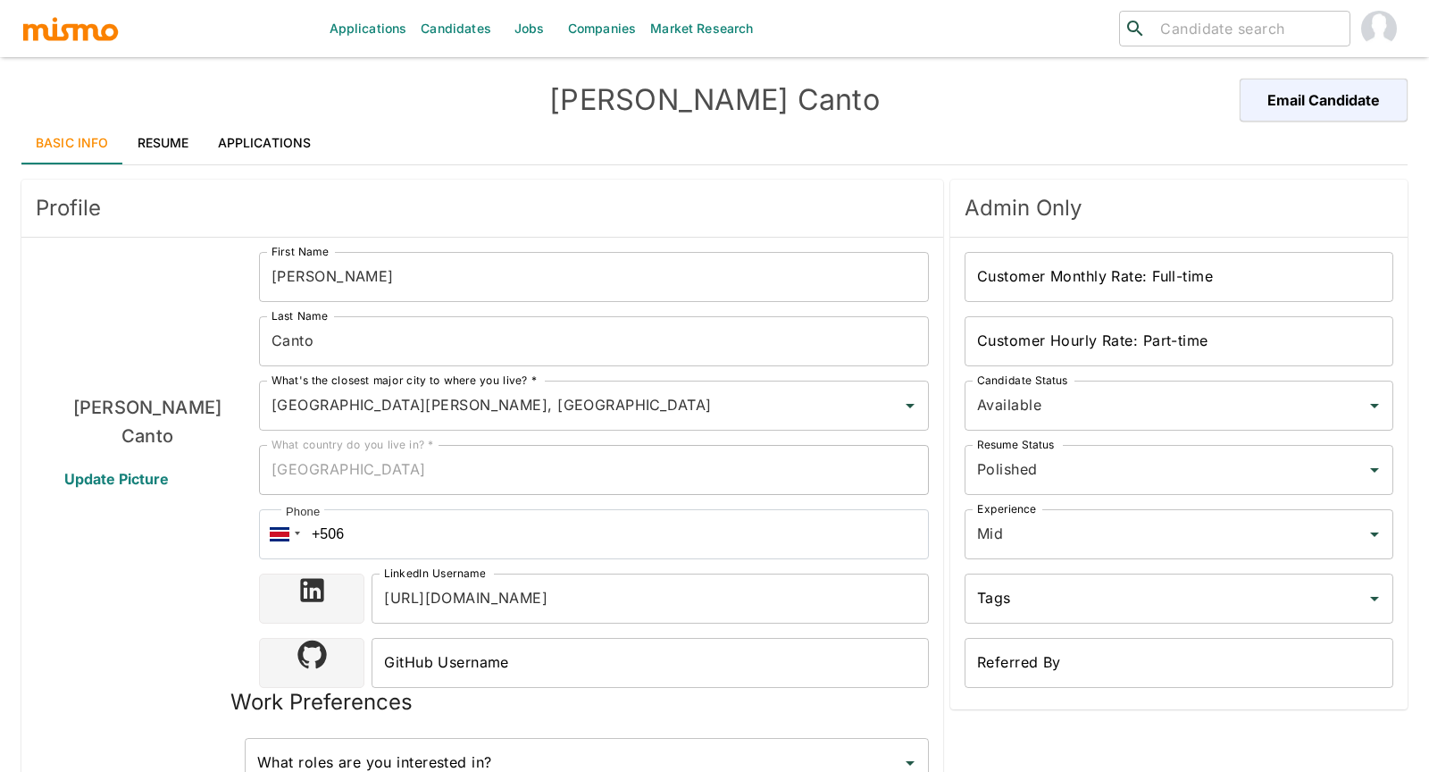
click at [66, 591] on div "[PERSON_NAME] Update Picture" at bounding box center [147, 713] width 223 height 922
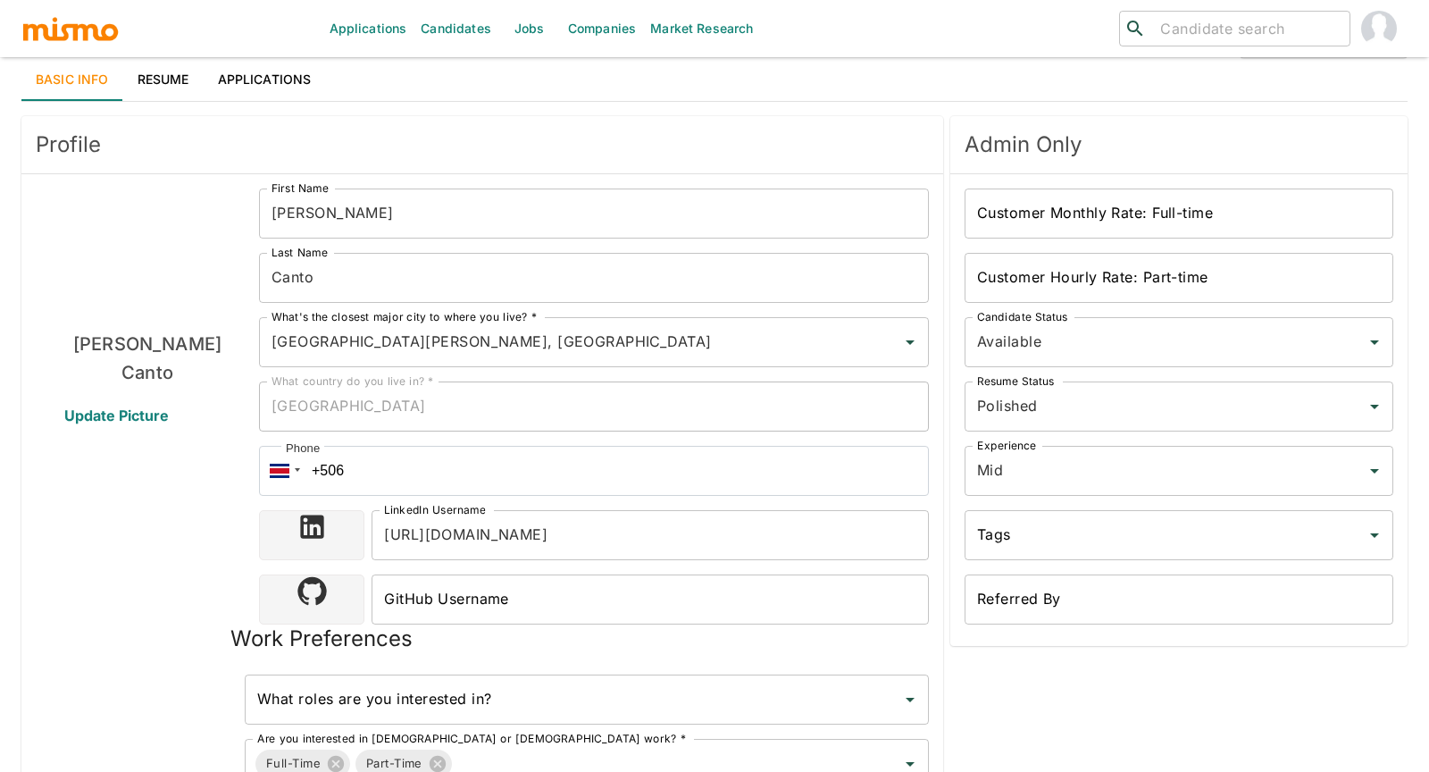
scroll to position [23, 0]
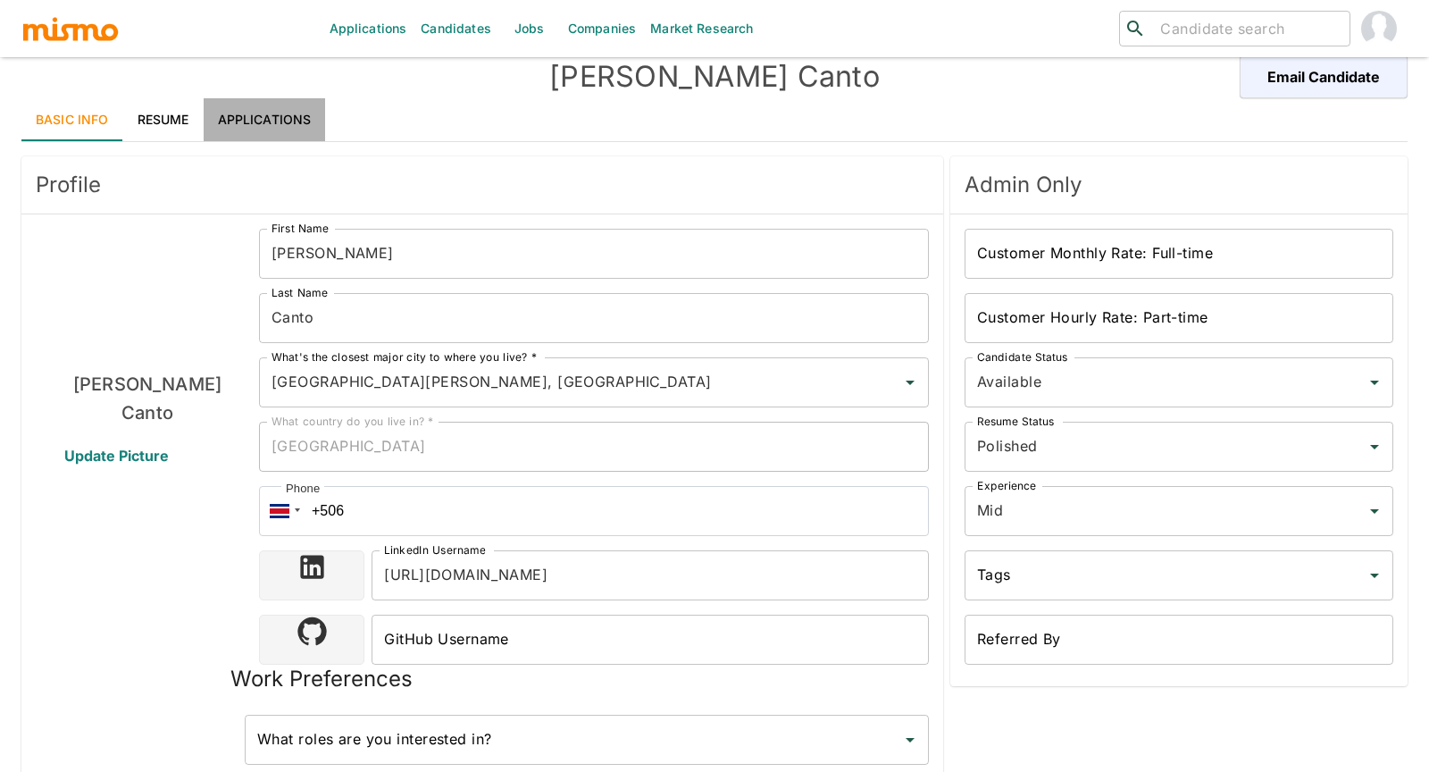
click at [256, 120] on link "Applications" at bounding box center [265, 119] width 122 height 43
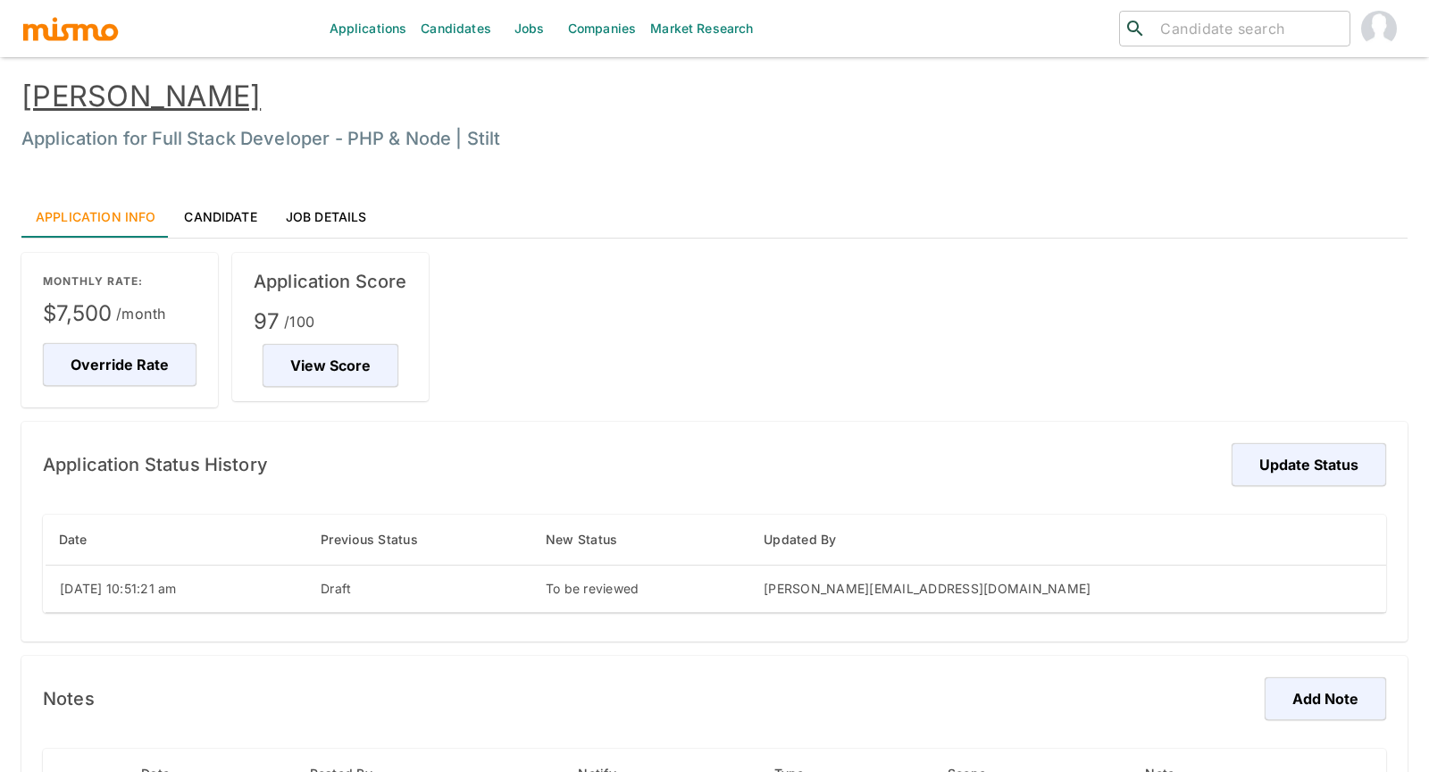
click at [143, 88] on link "Erick Blangino" at bounding box center [140, 96] width 239 height 35
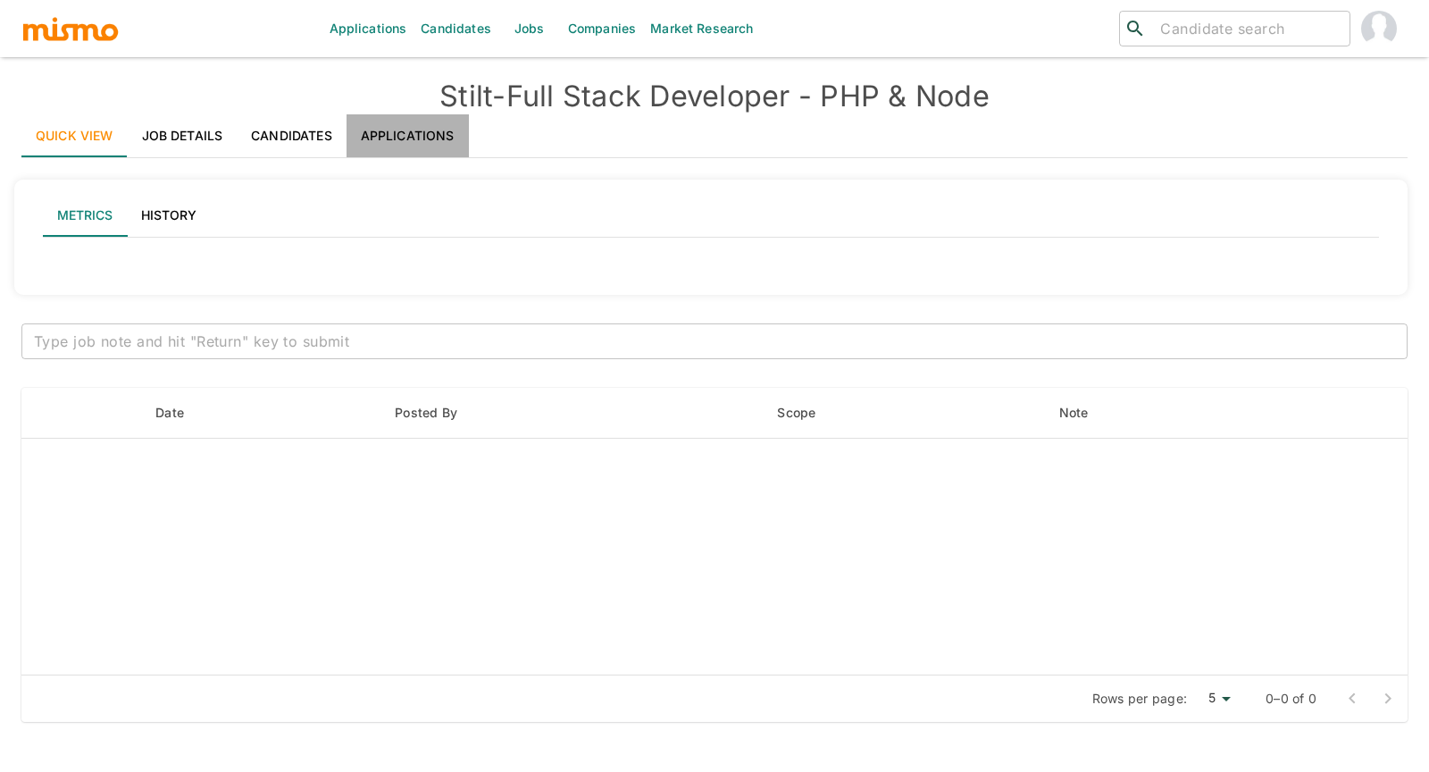
click at [432, 130] on link "Applications" at bounding box center [408, 135] width 122 height 43
